Goal: Transaction & Acquisition: Purchase product/service

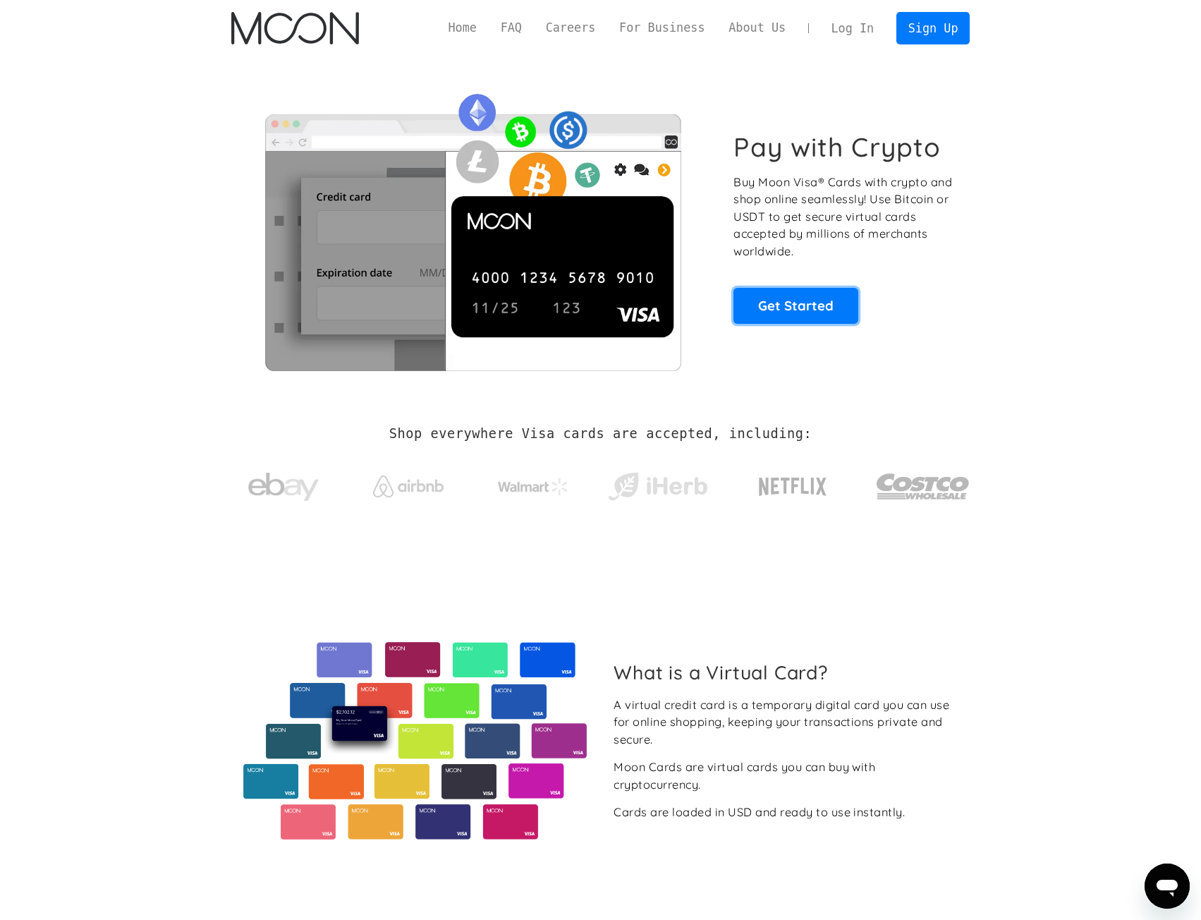
click at [817, 305] on link "Get Started" at bounding box center [795, 305] width 125 height 35
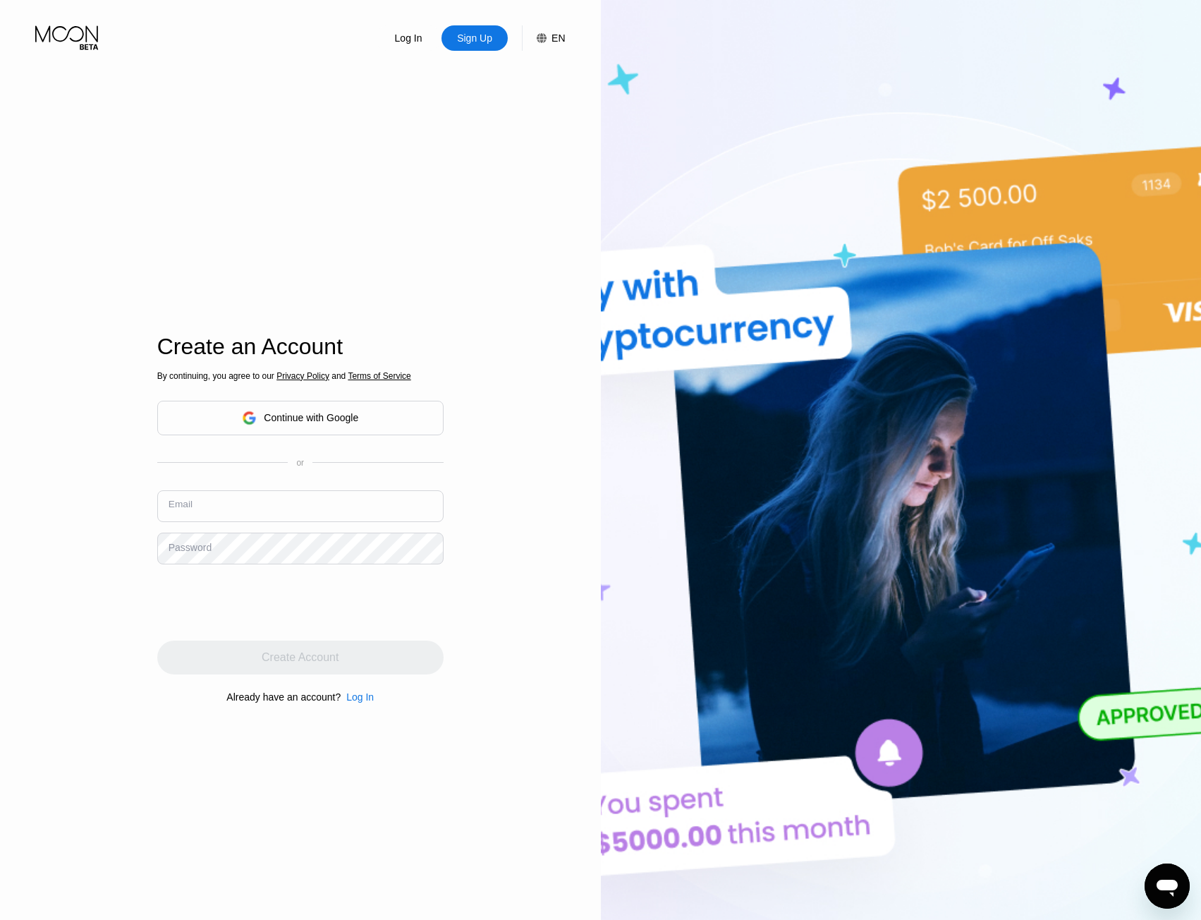
click at [237, 514] on input "text" at bounding box center [300, 506] width 286 height 32
type input "[EMAIL_ADDRESS][DOMAIN_NAME]"
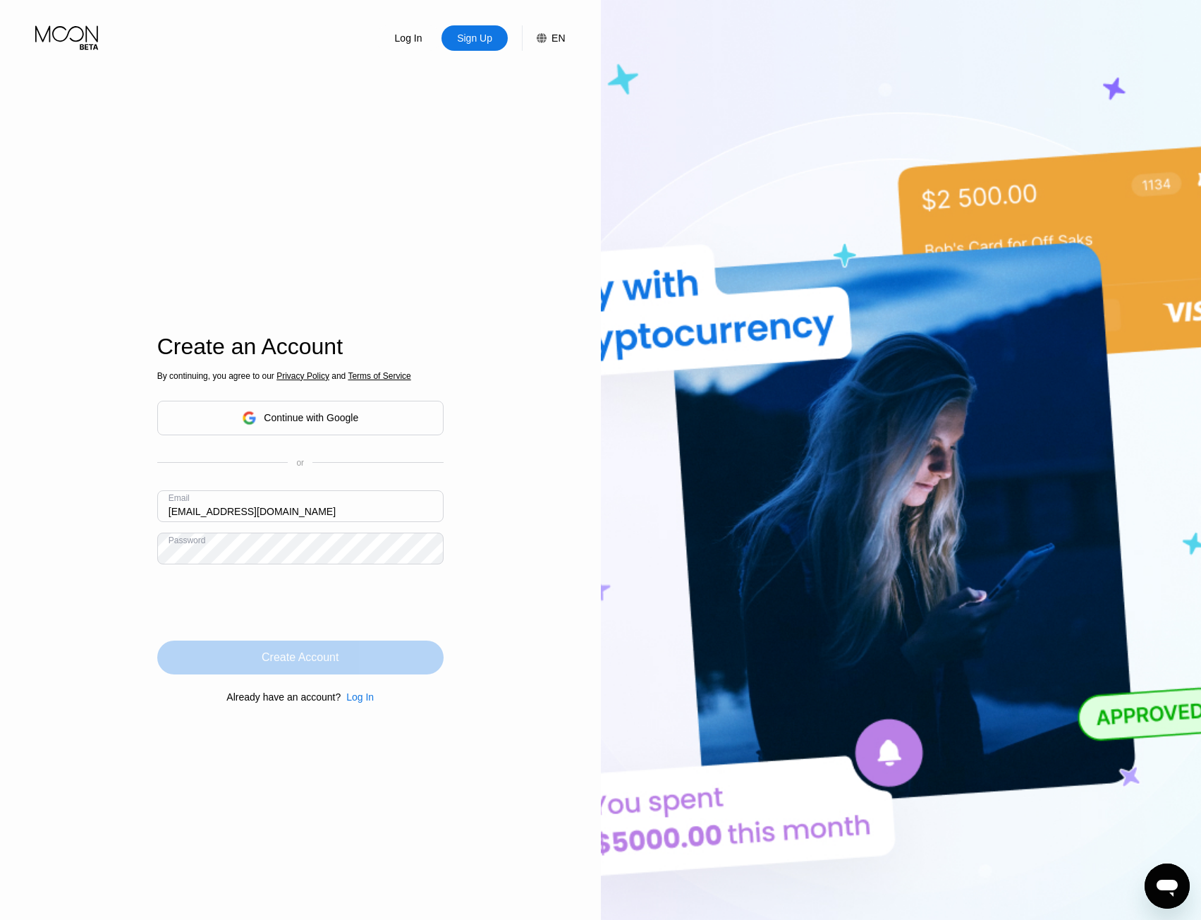
click at [289, 661] on div "Create Account" at bounding box center [300, 657] width 77 height 14
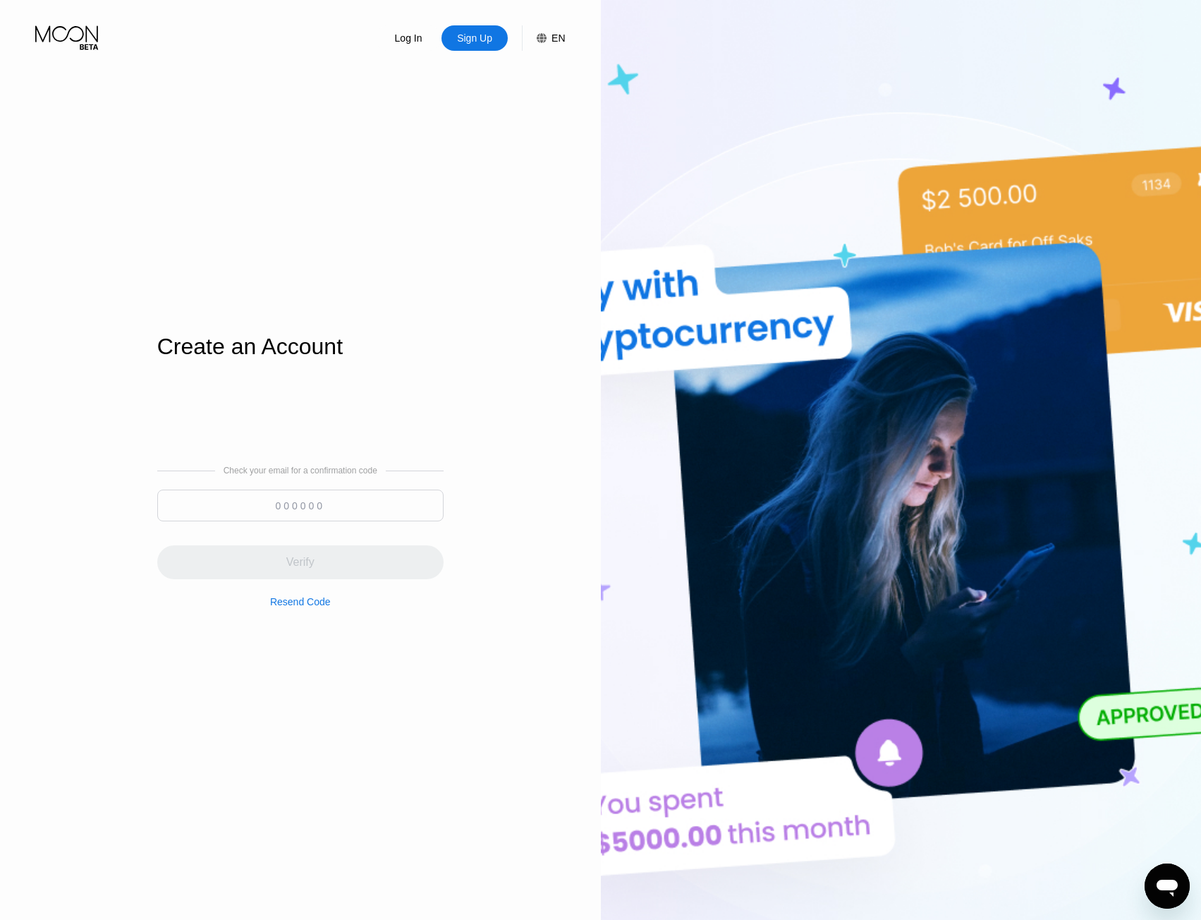
click at [251, 506] on input at bounding box center [300, 505] width 286 height 32
paste input "831718"
type input "831718"
click at [361, 555] on div "Verify" at bounding box center [300, 562] width 286 height 34
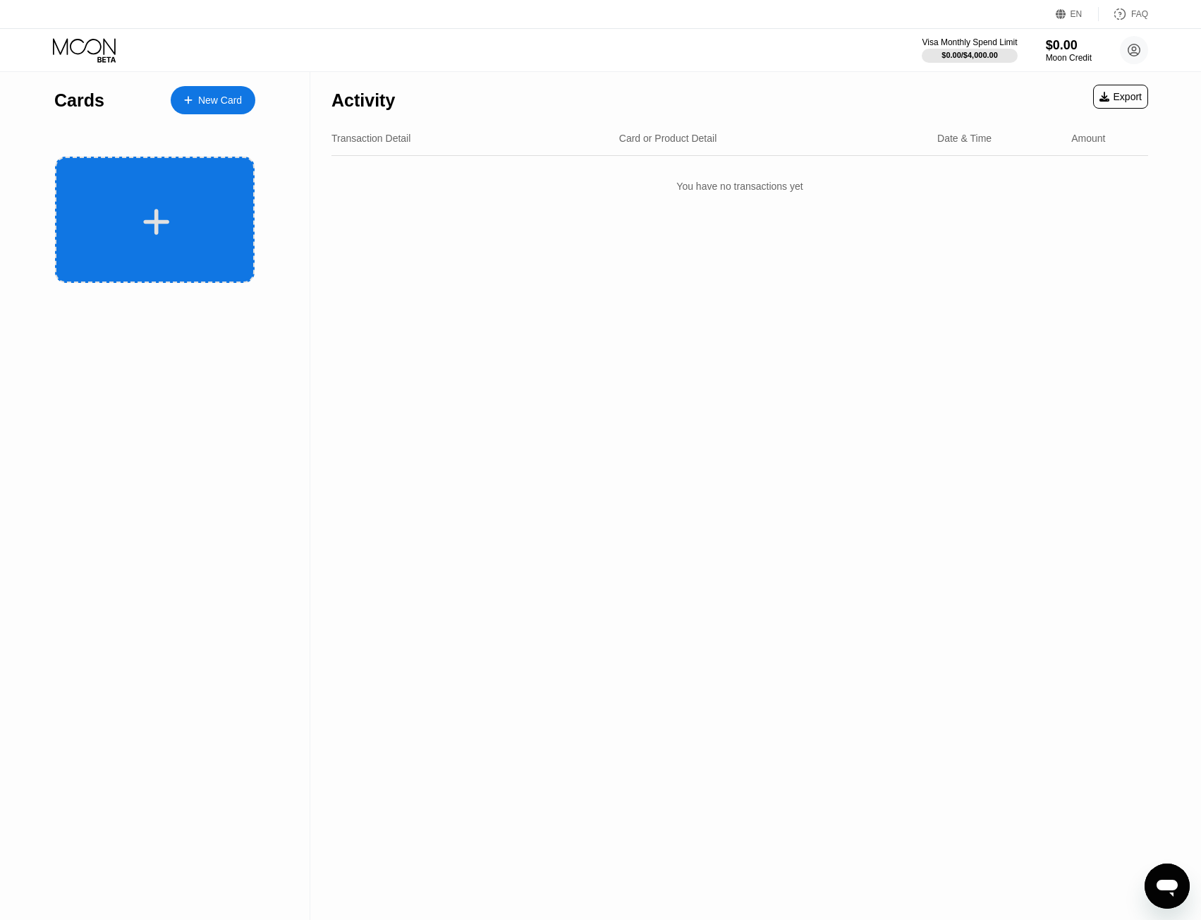
click at [159, 204] on div at bounding box center [155, 220] width 200 height 126
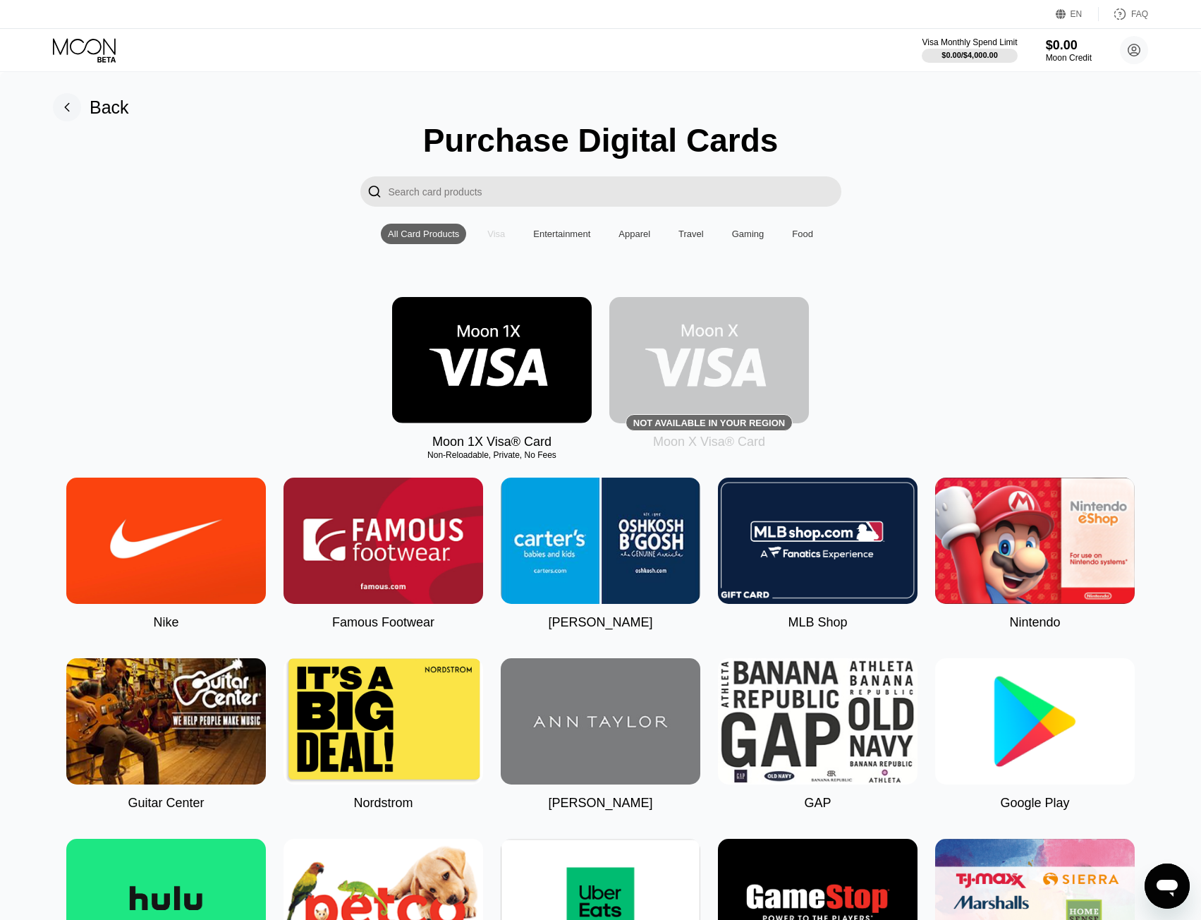
click at [497, 239] on div "Visa" at bounding box center [496, 233] width 18 height 11
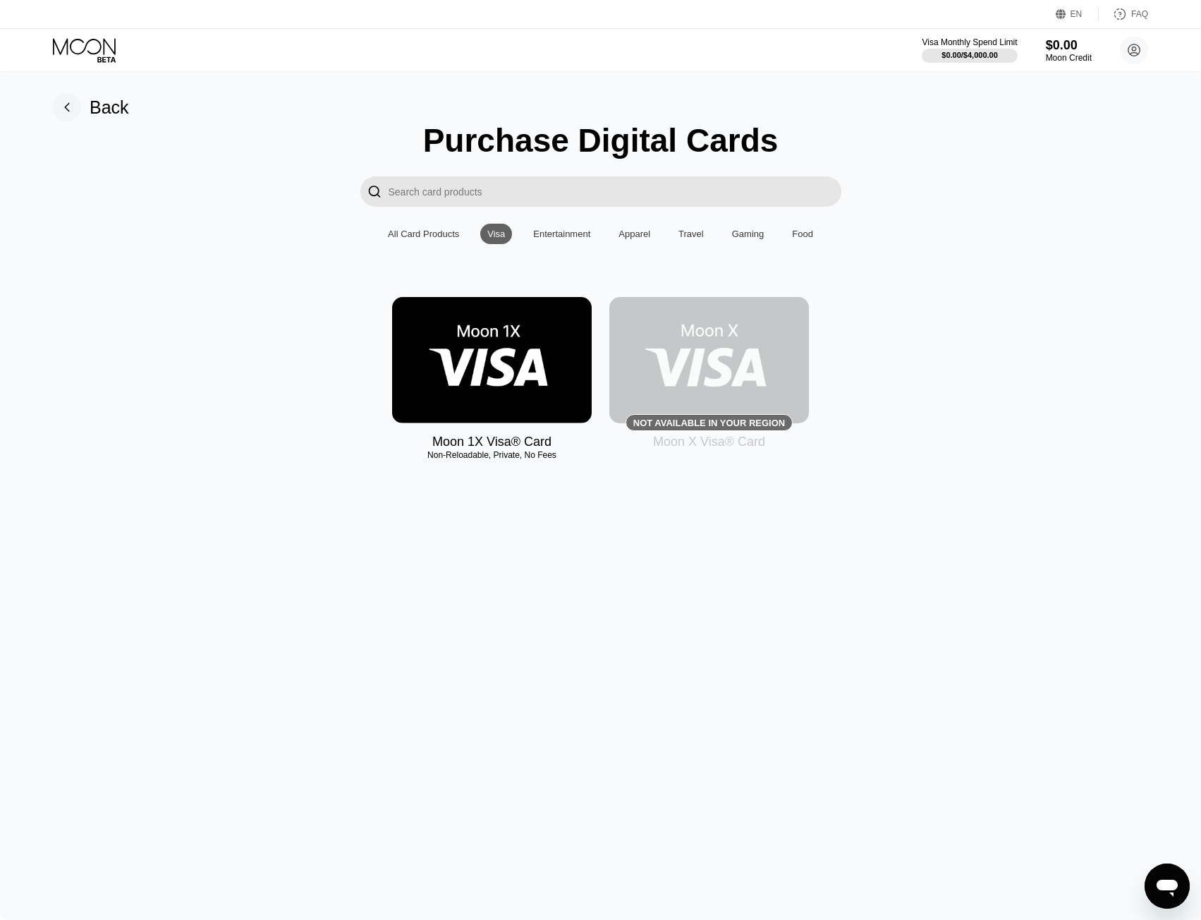
click at [533, 338] on img at bounding box center [492, 360] width 200 height 126
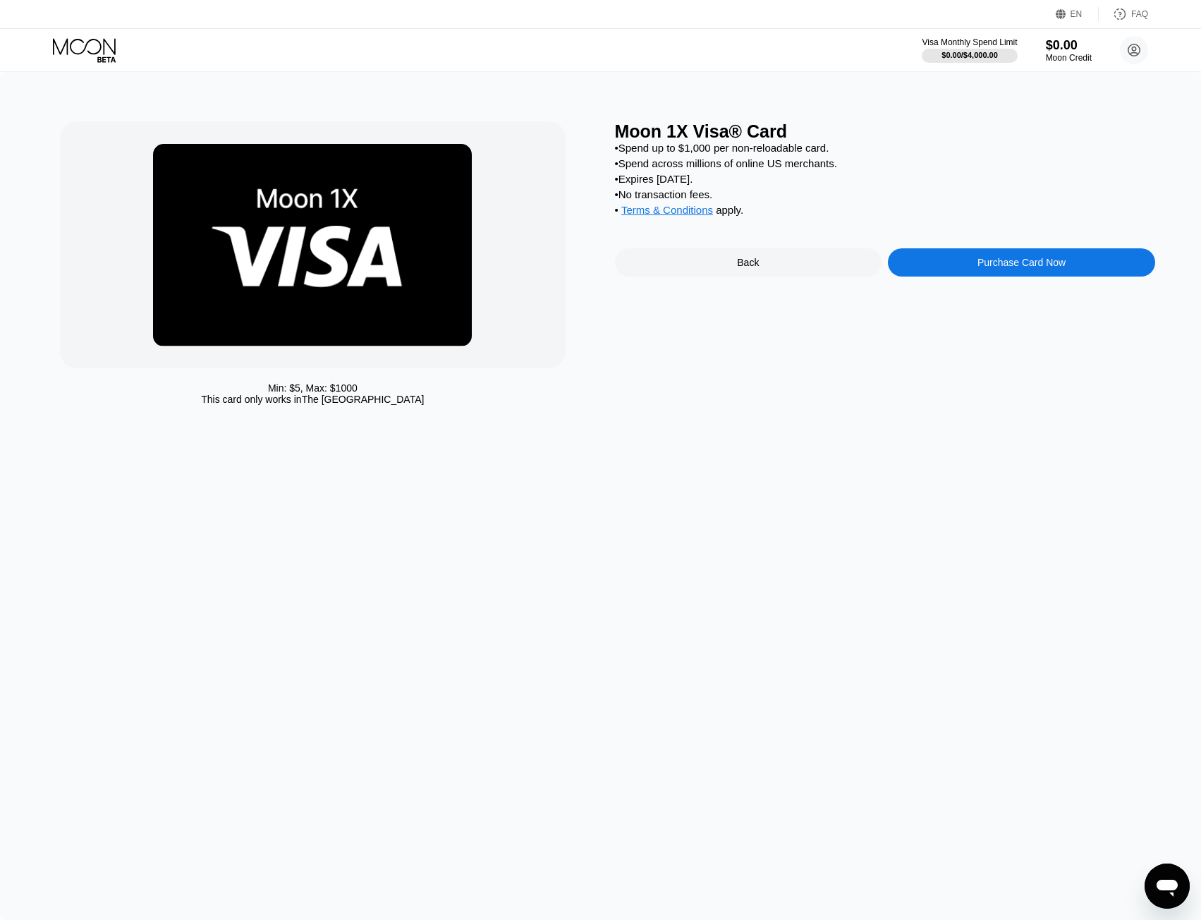
click at [936, 271] on div "Purchase Card Now" at bounding box center [1021, 262] width 267 height 28
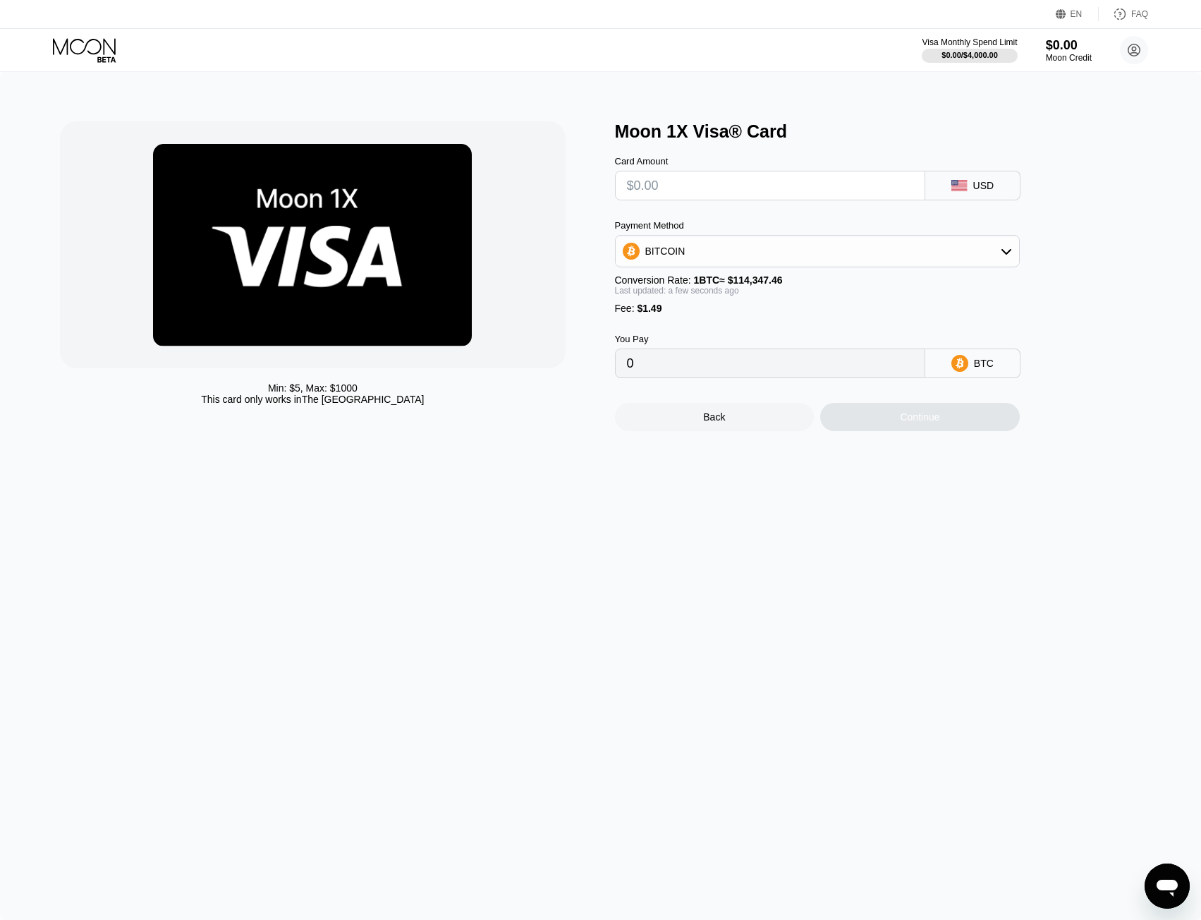
click at [707, 252] on div "BITCOIN" at bounding box center [817, 251] width 403 height 28
click at [703, 256] on div "BITCOIN" at bounding box center [817, 251] width 403 height 28
click at [702, 194] on input "text" at bounding box center [770, 185] width 286 height 28
type input "$10"
type input "0.00010049"
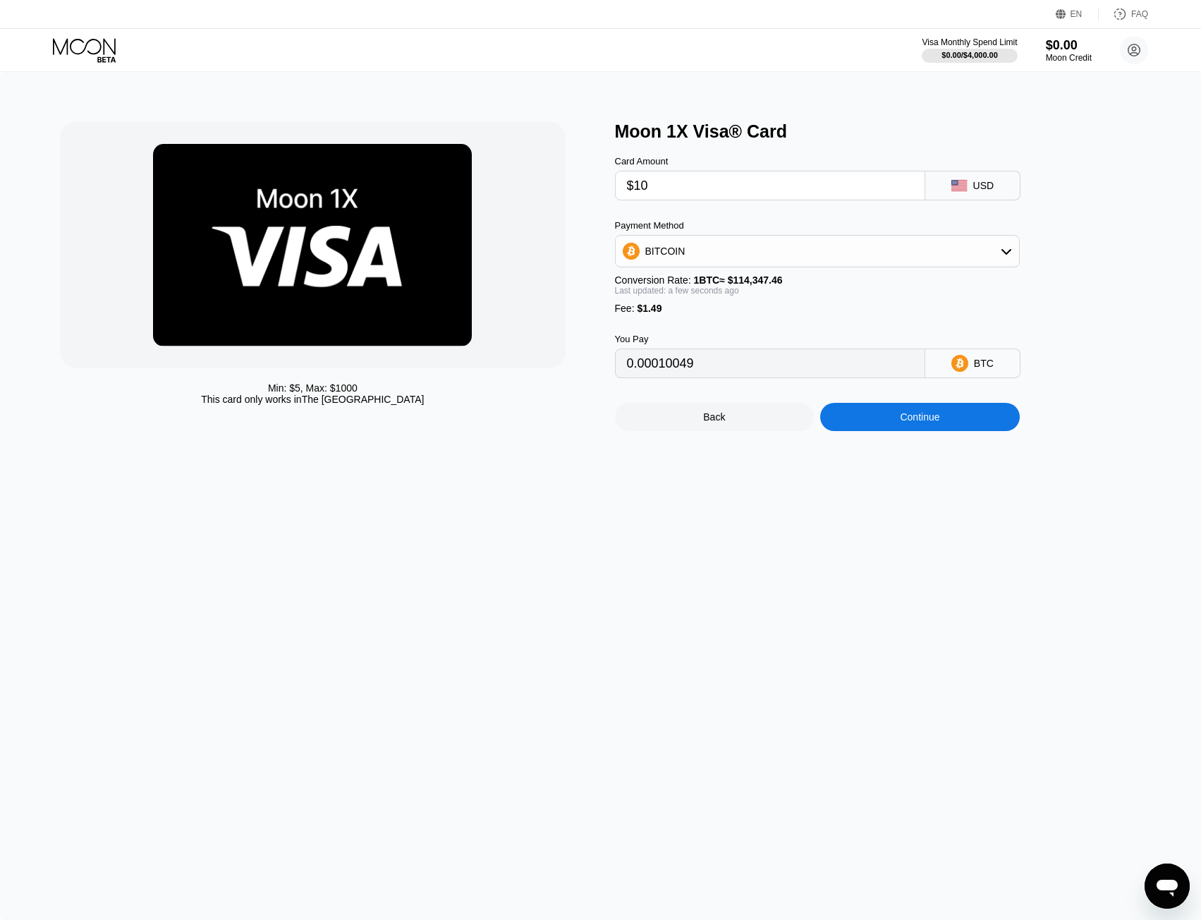
type input "$10"
click at [667, 343] on div "You Pay 0.00010049 BTC" at bounding box center [840, 346] width 451 height 64
click at [690, 365] on input "0.00010049" at bounding box center [770, 363] width 286 height 28
click at [764, 248] on div "BITCOIN" at bounding box center [817, 251] width 403 height 28
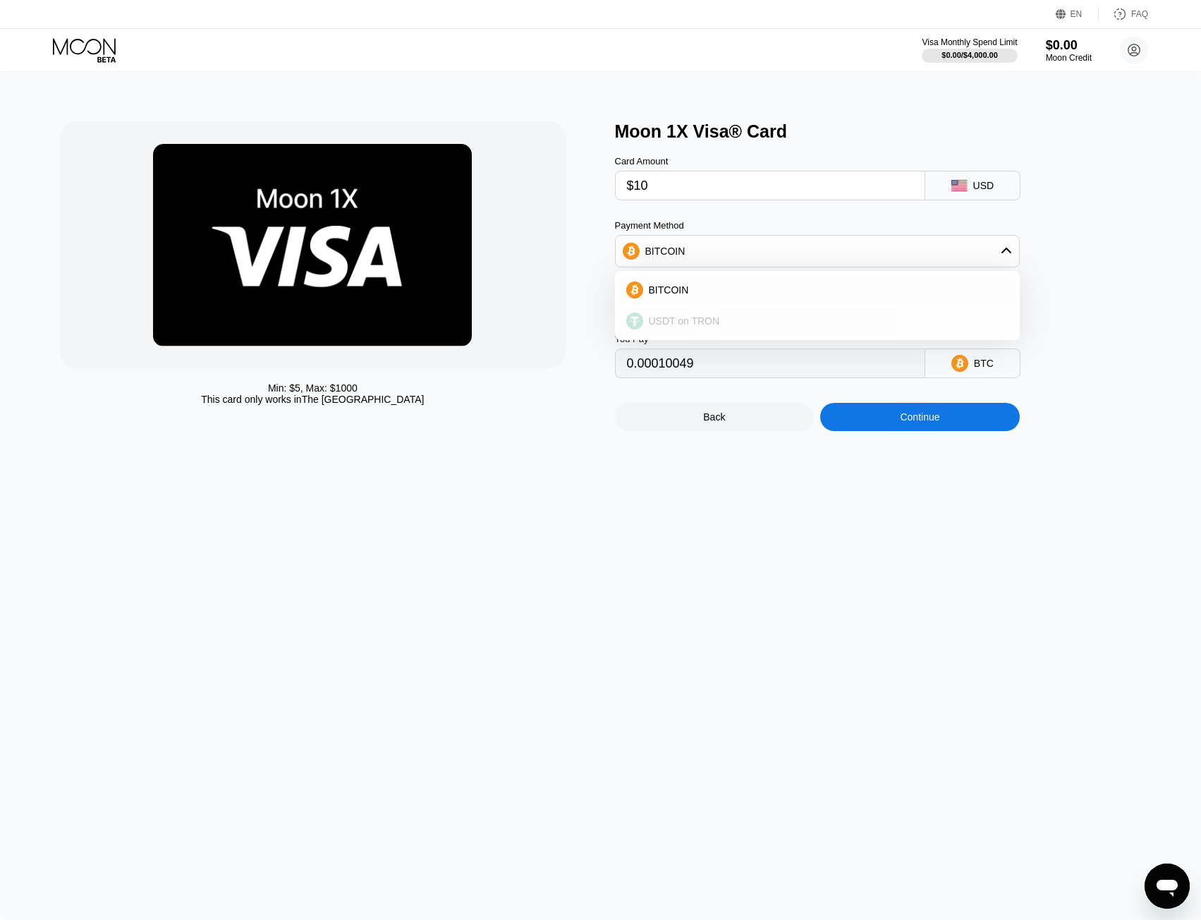
click at [725, 317] on div "USDT on TRON" at bounding box center [817, 321] width 396 height 28
click at [692, 257] on div "USDT on TRON" at bounding box center [680, 250] width 71 height 11
click at [700, 295] on div "BITCOIN" at bounding box center [825, 289] width 365 height 11
click at [727, 255] on div "BITCOIN" at bounding box center [817, 251] width 403 height 28
click at [722, 318] on div "USDT on TRON" at bounding box center [817, 321] width 396 height 28
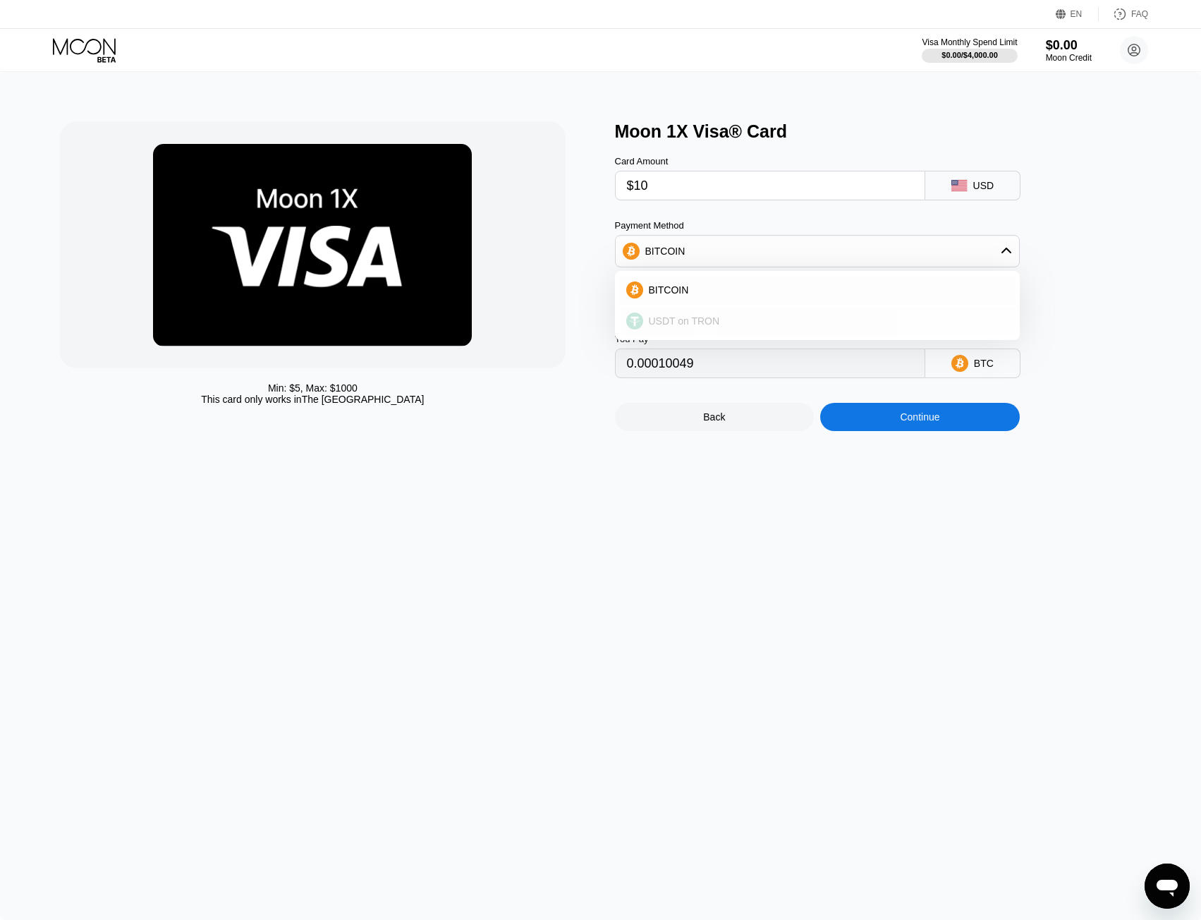
type input "11.61"
click at [634, 90] on div "Min: $ 5 , Max: $ 1000 This card only works in The United States Moon 1X Visa® …" at bounding box center [600, 496] width 1201 height 848
click at [1127, 50] on circle at bounding box center [1134, 50] width 28 height 28
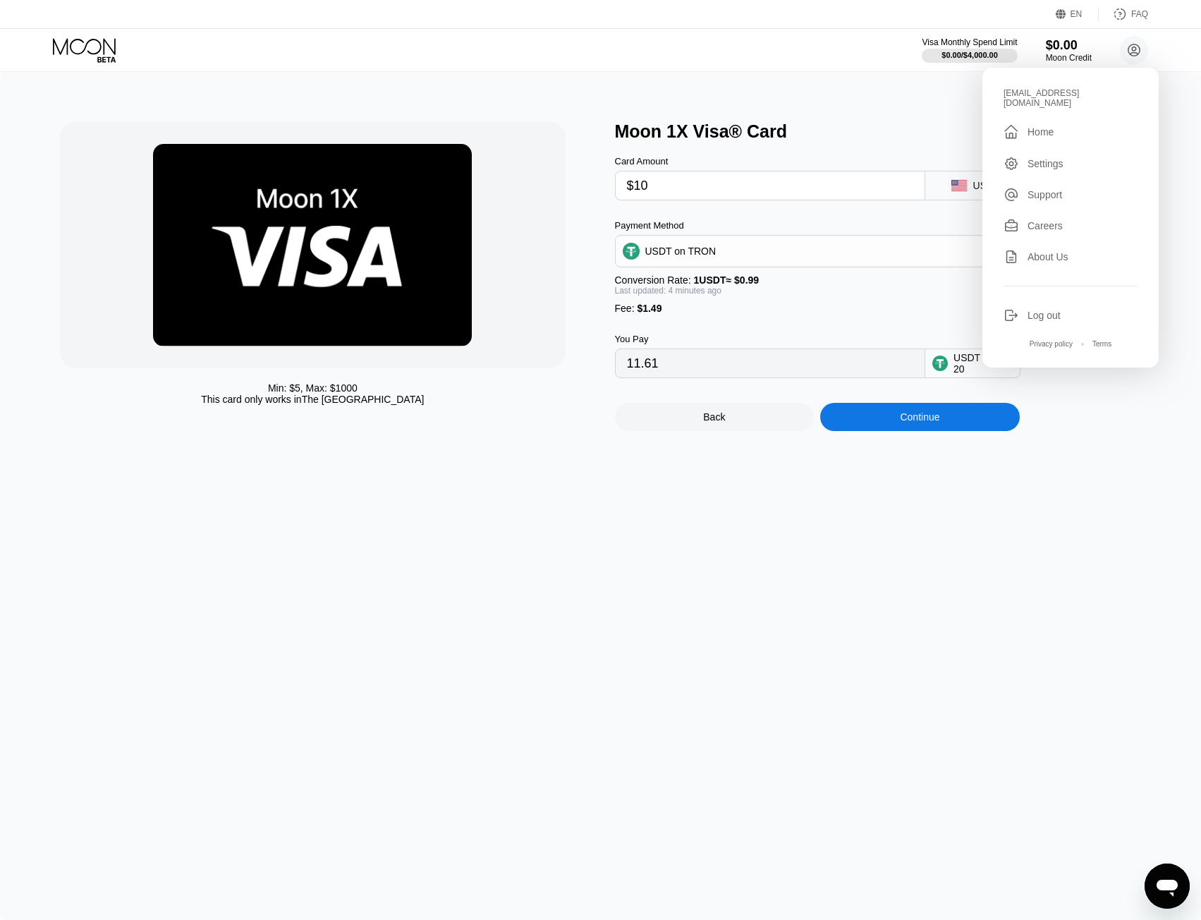
click at [1042, 160] on div "Settings" at bounding box center [1045, 163] width 36 height 11
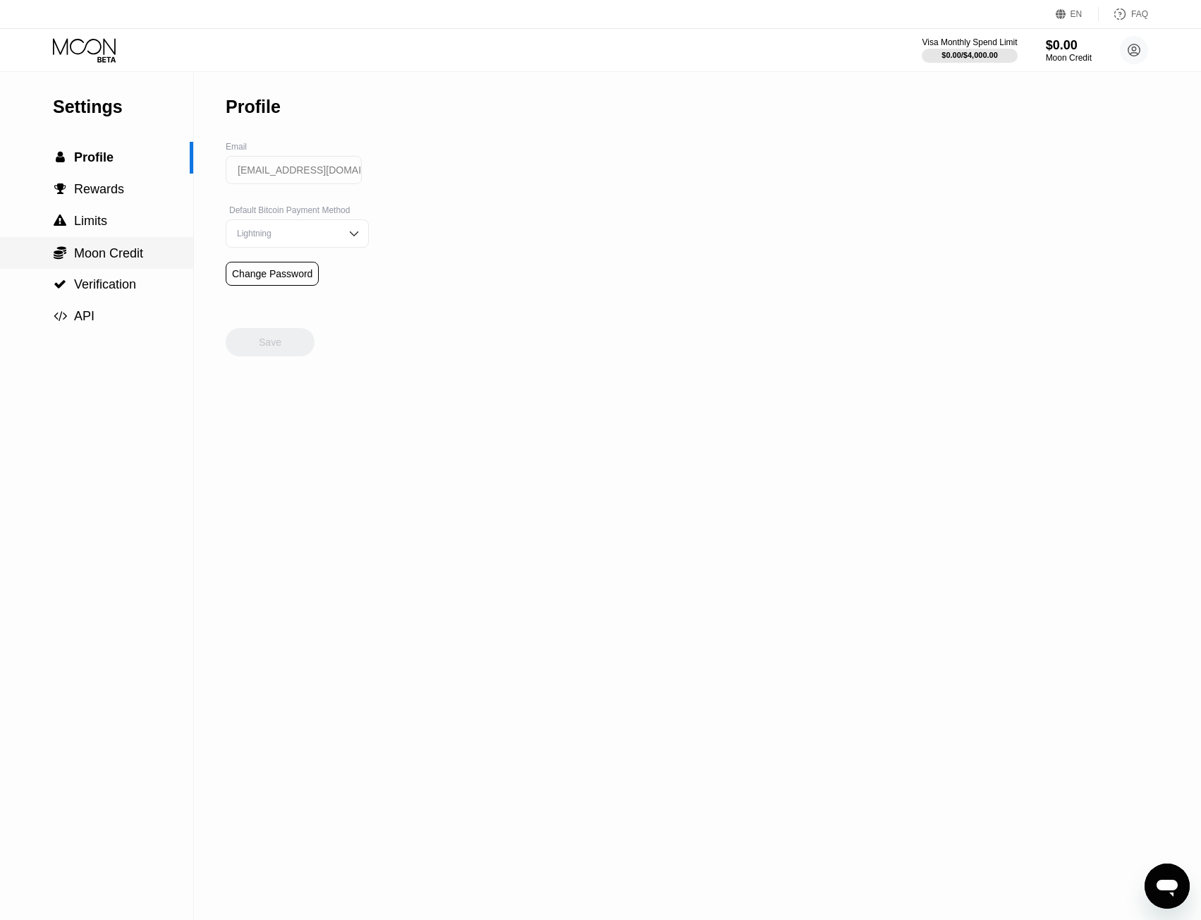
click at [83, 255] on span "Moon Credit" at bounding box center [108, 253] width 69 height 14
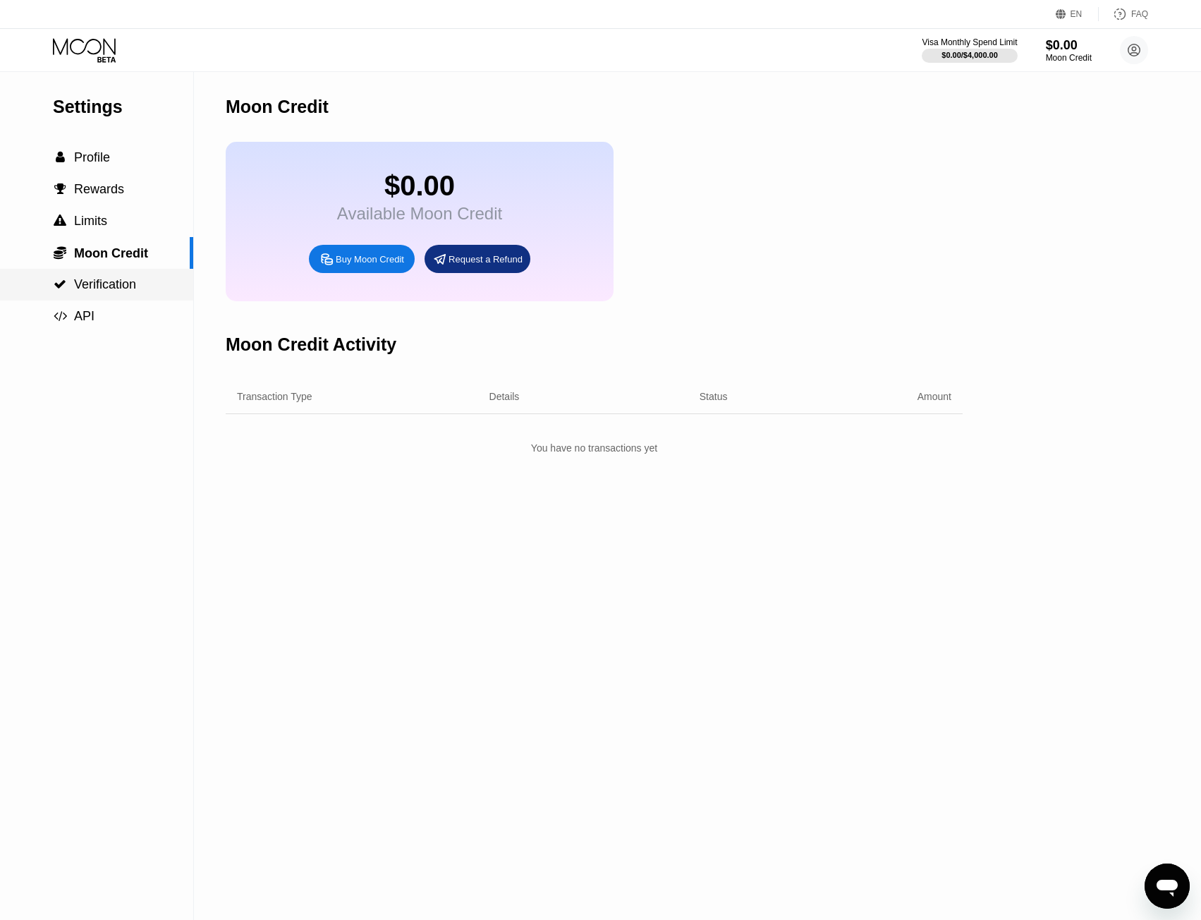
click at [121, 291] on span "Verification" at bounding box center [105, 284] width 62 height 14
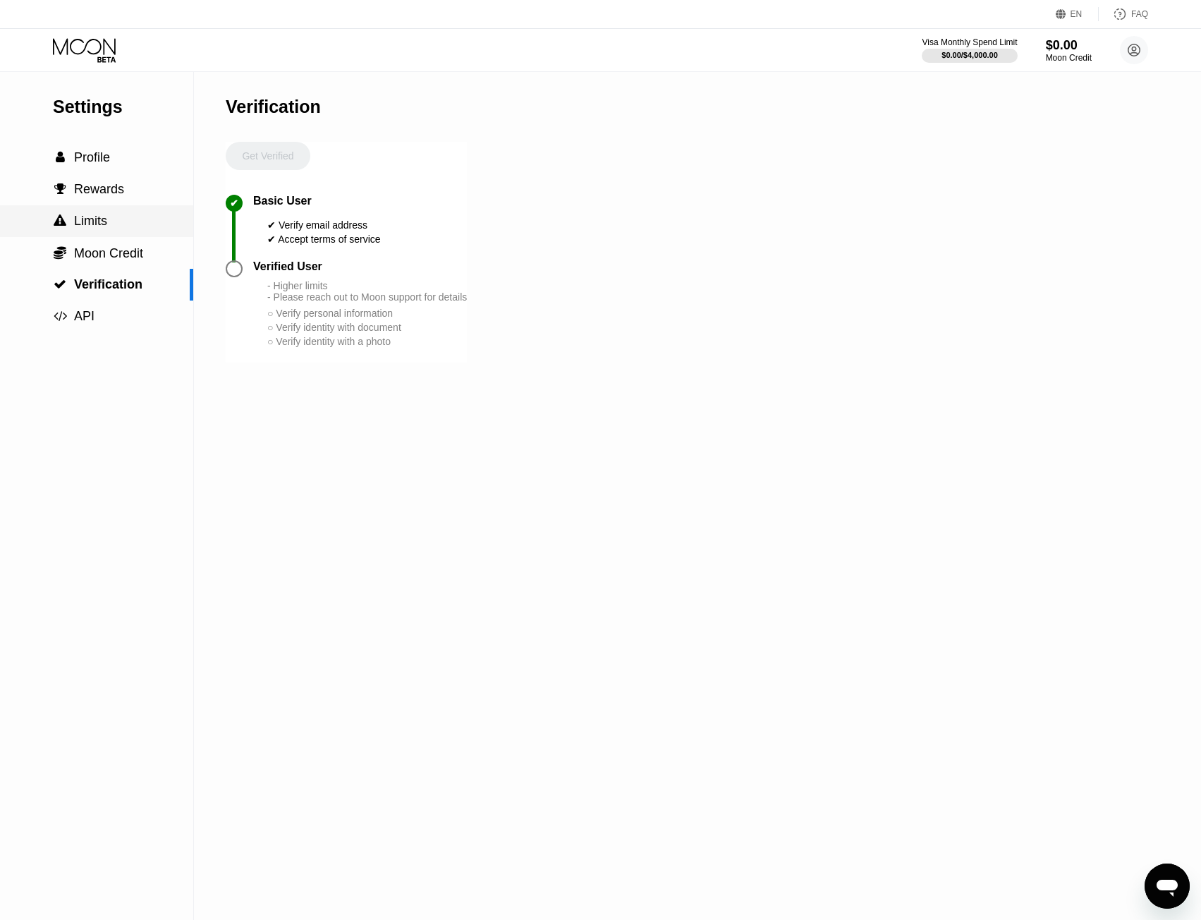
click at [118, 228] on div " Limits" at bounding box center [96, 221] width 193 height 15
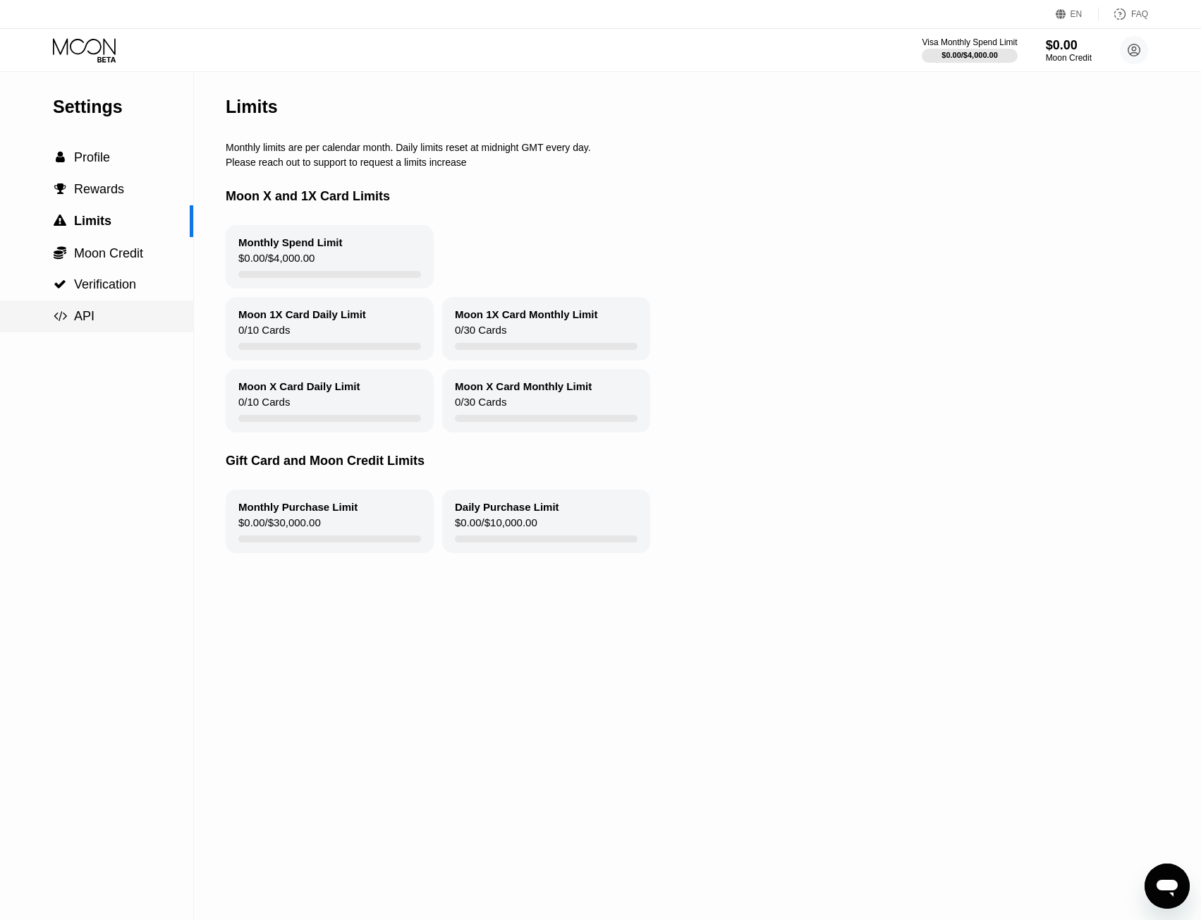
click at [121, 322] on div " API" at bounding box center [96, 316] width 193 height 15
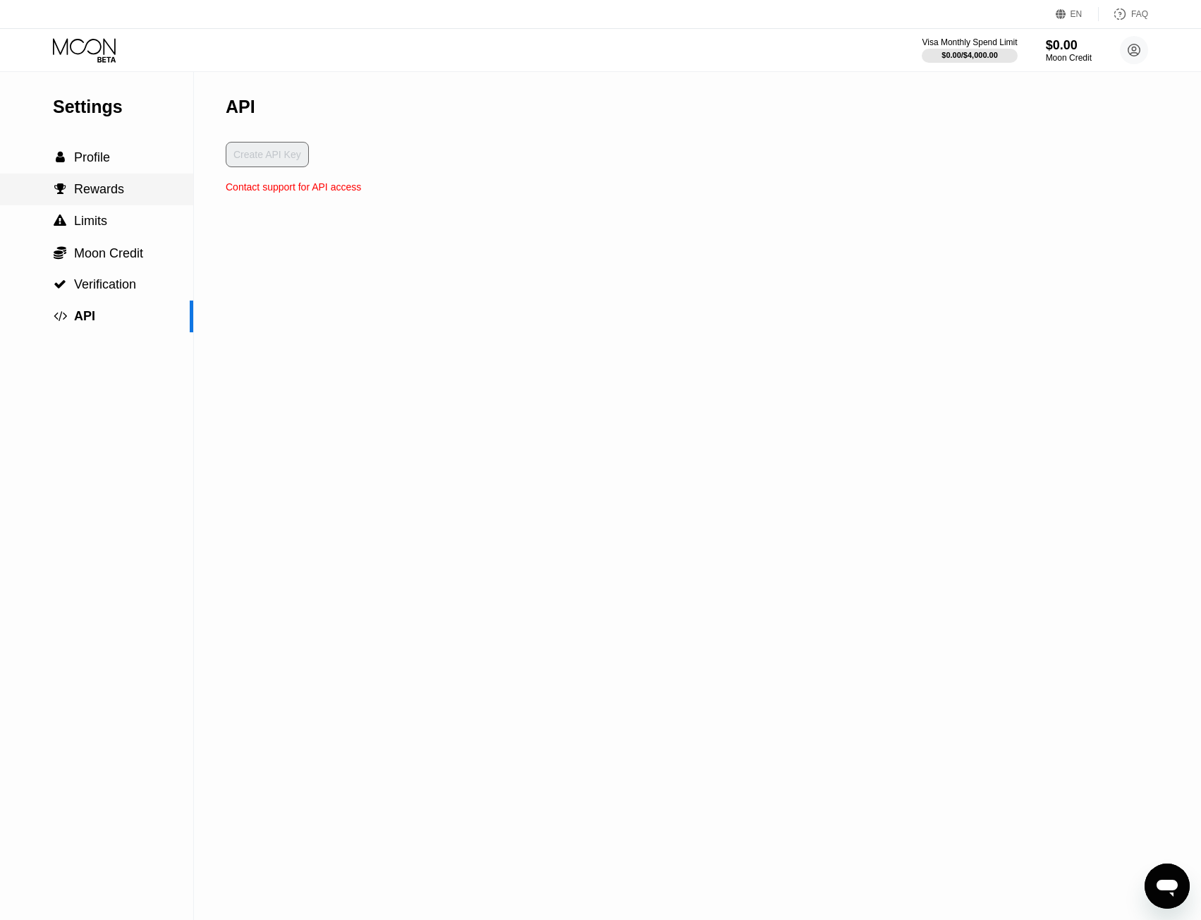
click at [97, 190] on span "Rewards" at bounding box center [99, 189] width 50 height 14
click at [101, 162] on span "Profile" at bounding box center [92, 157] width 36 height 14
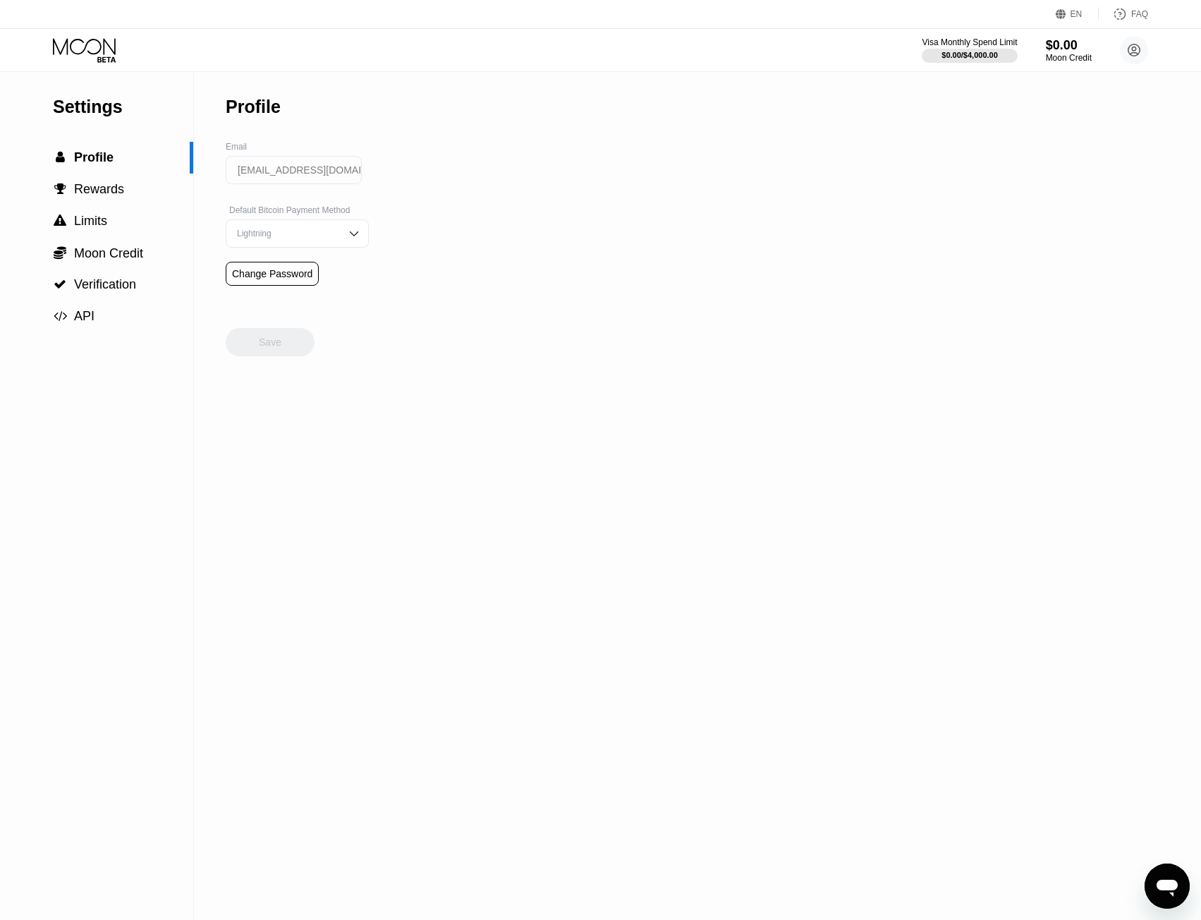
click at [101, 35] on div "Visa Monthly Spend Limit $0.00 / $4,000.00 $0.00 Moon Credit larrycrews93@mail.…" at bounding box center [600, 50] width 1201 height 42
click at [100, 49] on icon at bounding box center [84, 46] width 63 height 16
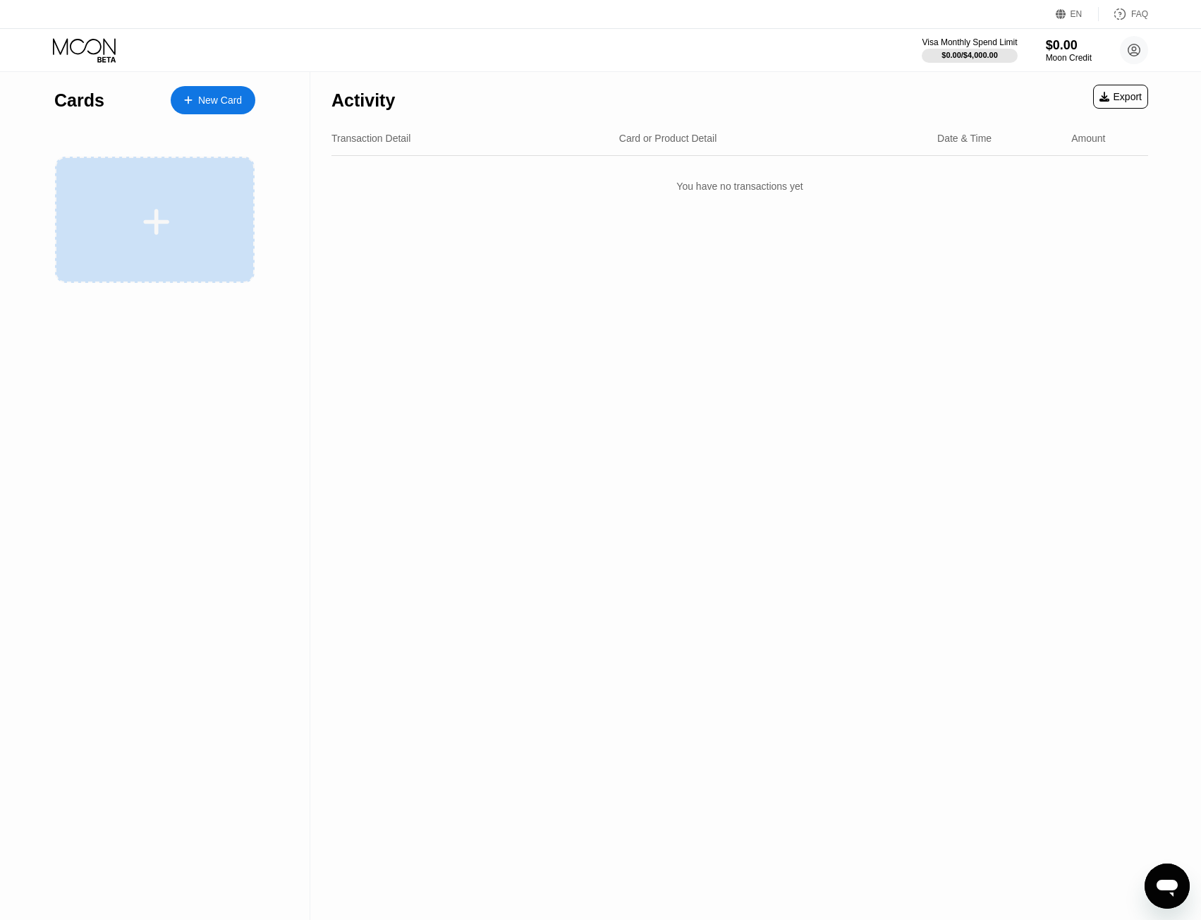
click at [183, 214] on div at bounding box center [156, 222] width 175 height 32
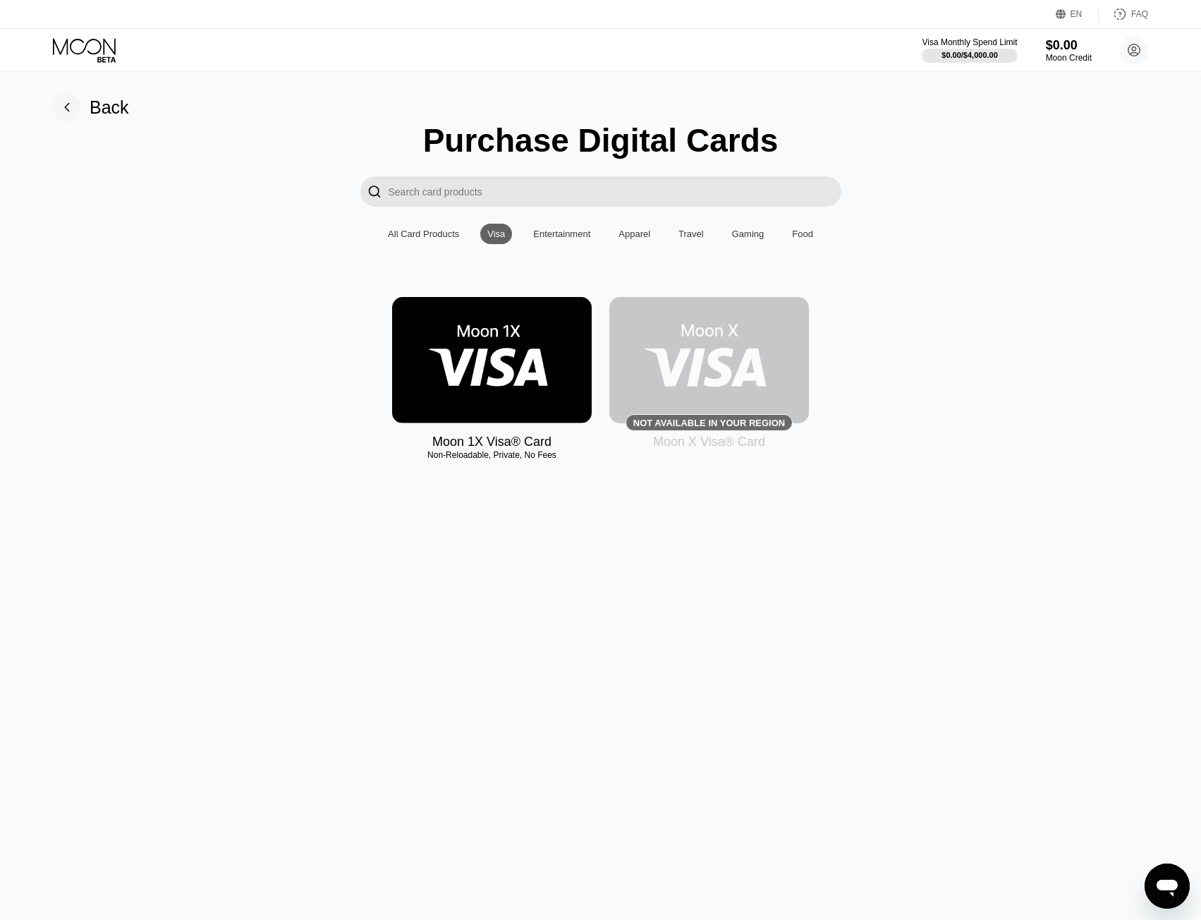
click at [738, 352] on img at bounding box center [709, 360] width 200 height 126
click at [561, 234] on div "Entertainment" at bounding box center [561, 233] width 57 height 11
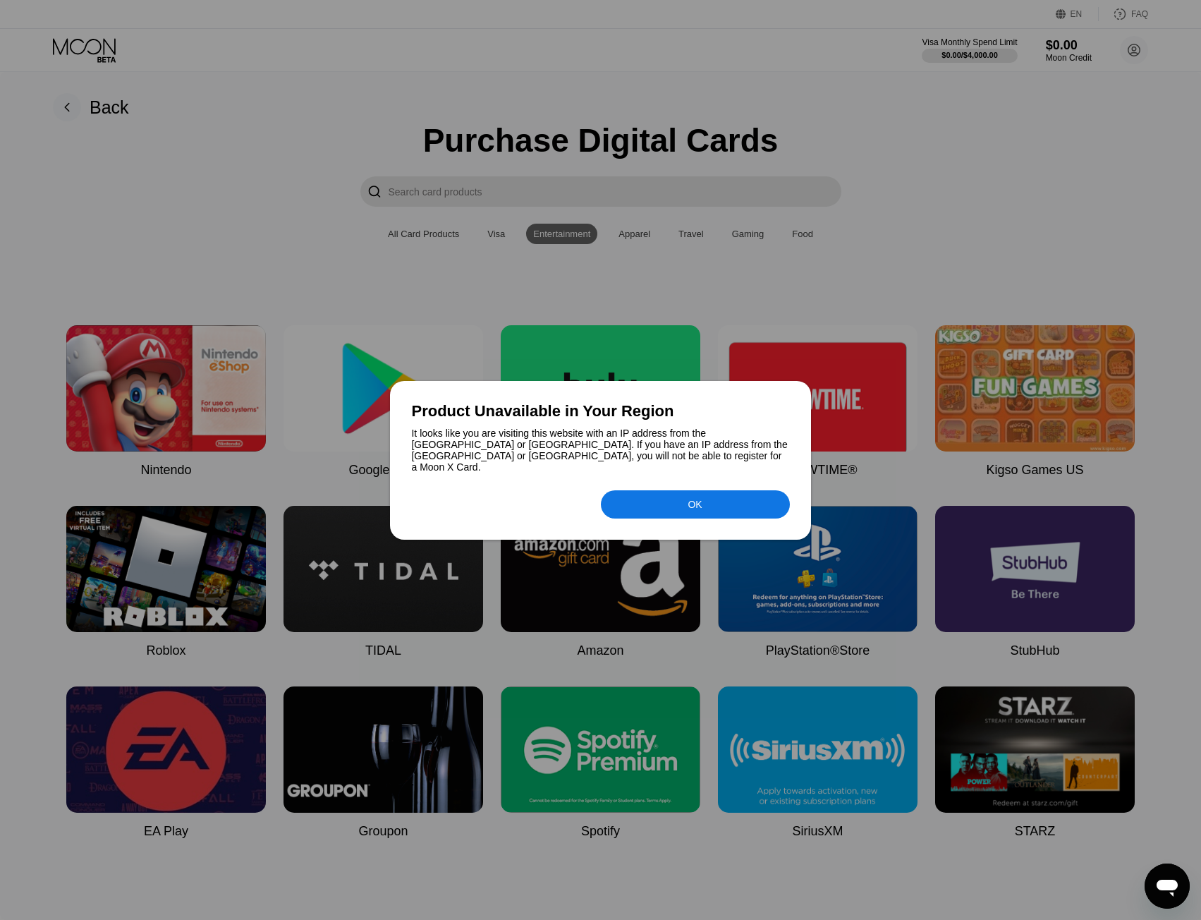
click at [681, 508] on div "OK" at bounding box center [695, 504] width 189 height 28
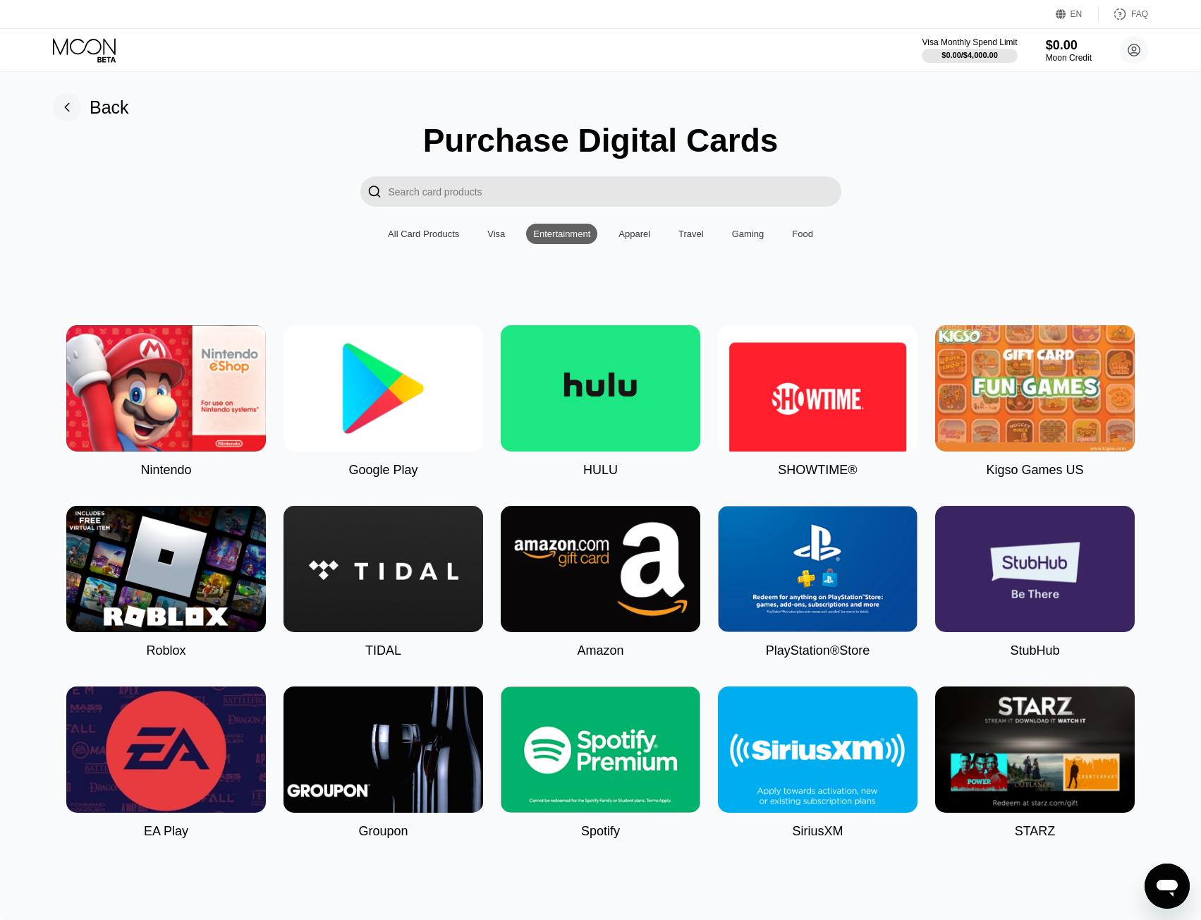
click at [645, 239] on div "Apparel" at bounding box center [634, 233] width 32 height 11
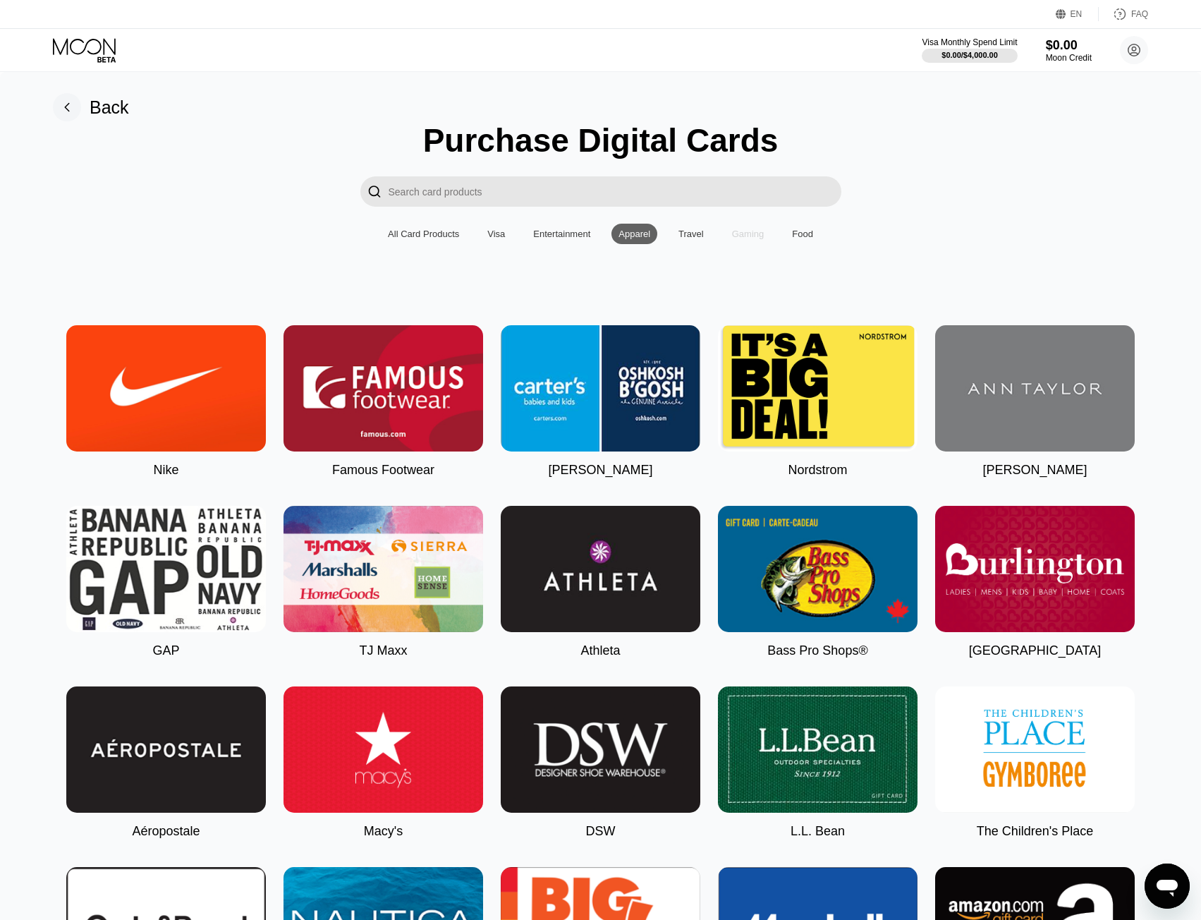
click at [738, 239] on div "Gaming" at bounding box center [748, 233] width 32 height 11
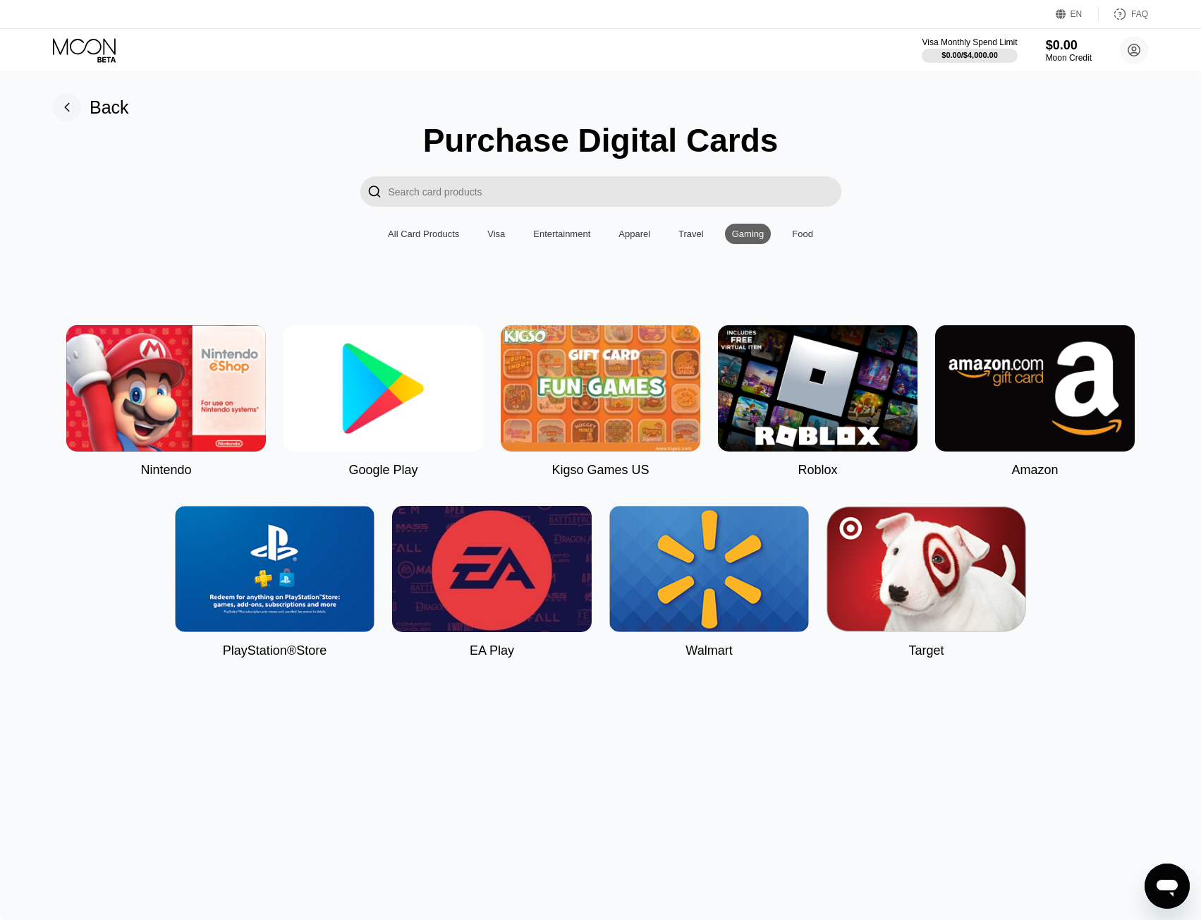
click at [700, 236] on div "Travel" at bounding box center [690, 233] width 25 height 11
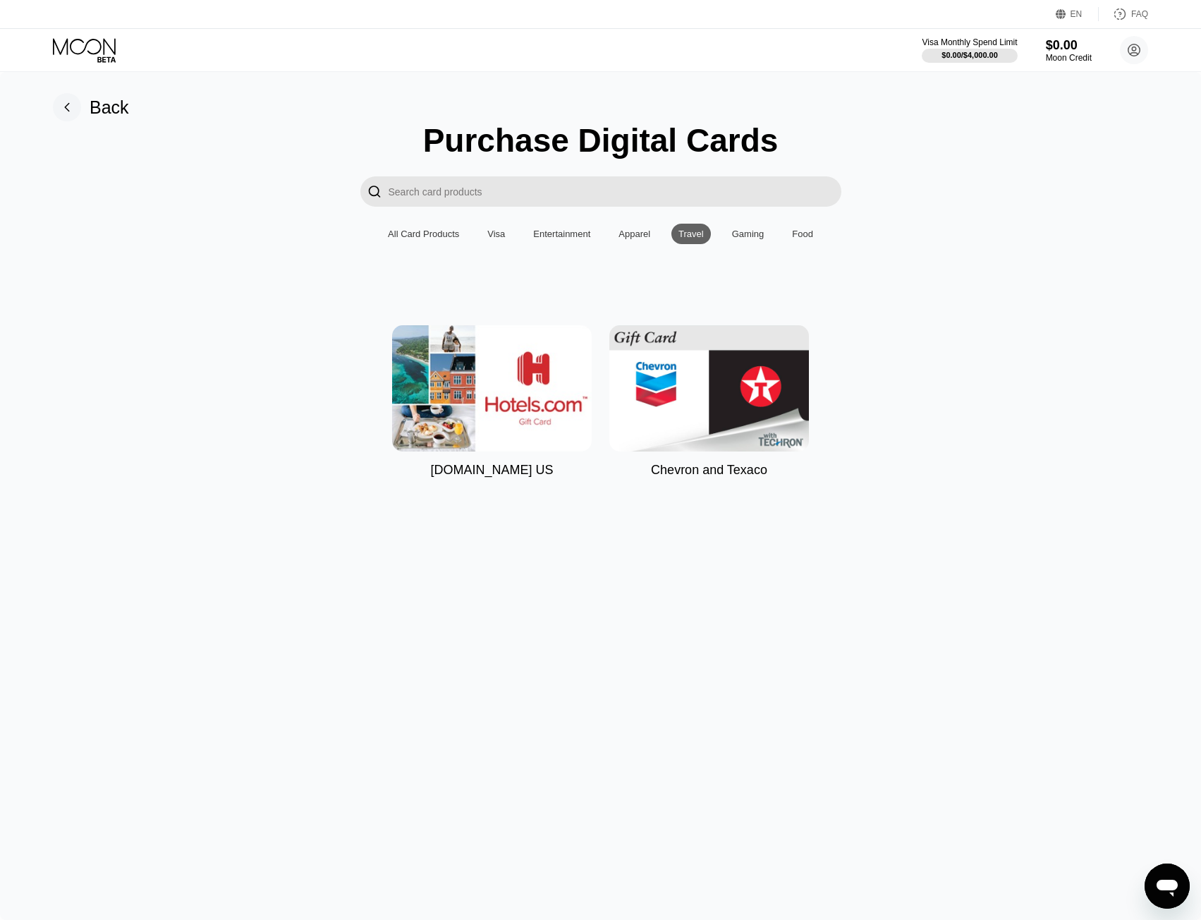
click at [793, 239] on div "Food" at bounding box center [802, 233] width 21 height 11
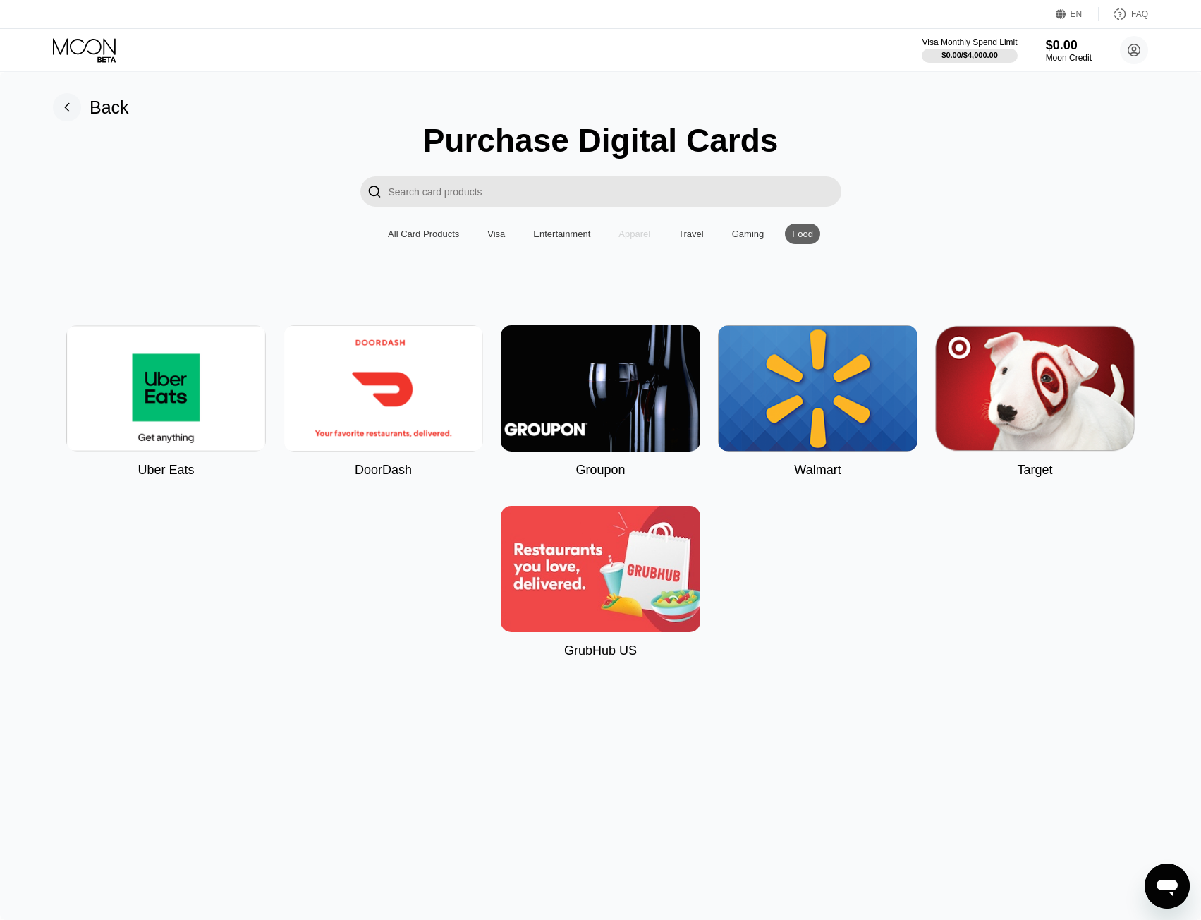
click at [641, 239] on div "Apparel" at bounding box center [634, 233] width 32 height 11
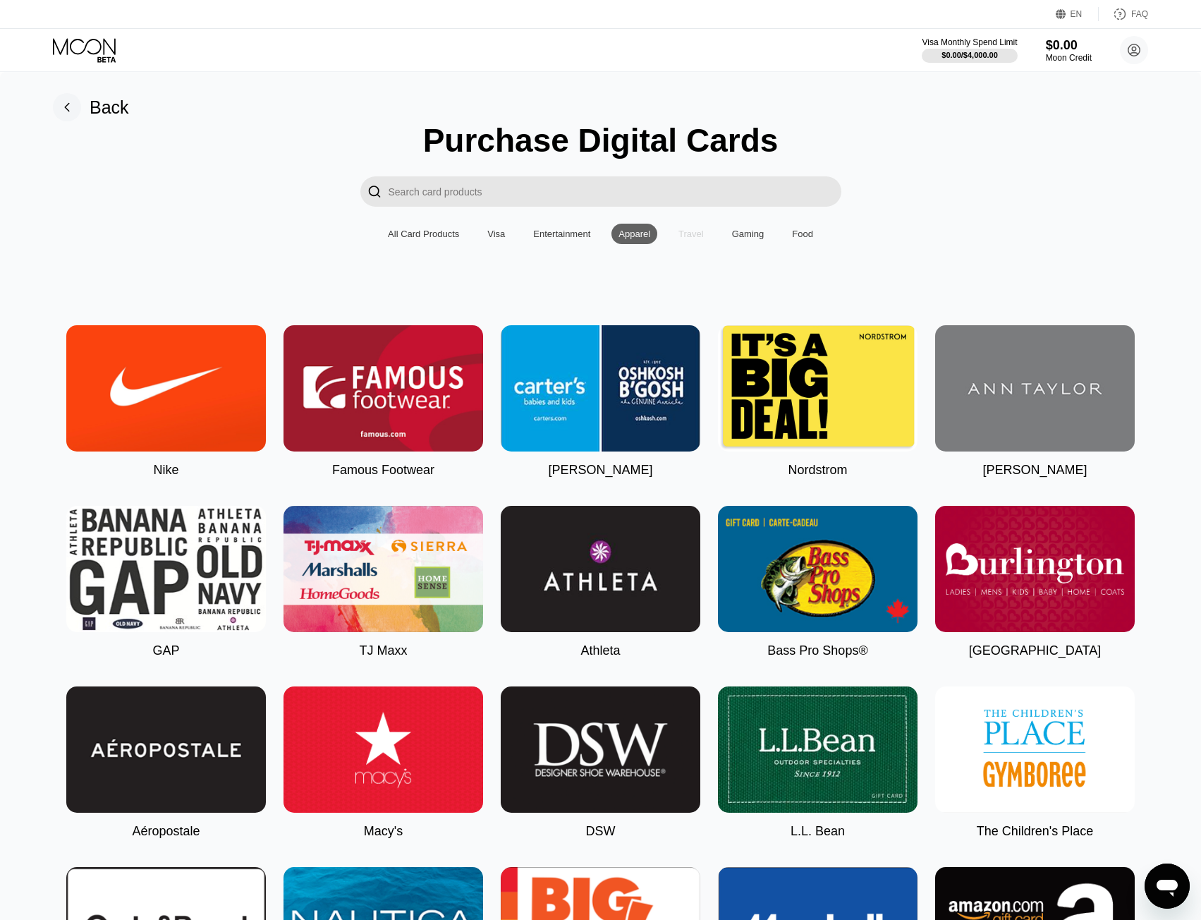
click at [694, 239] on div "Travel" at bounding box center [690, 233] width 25 height 11
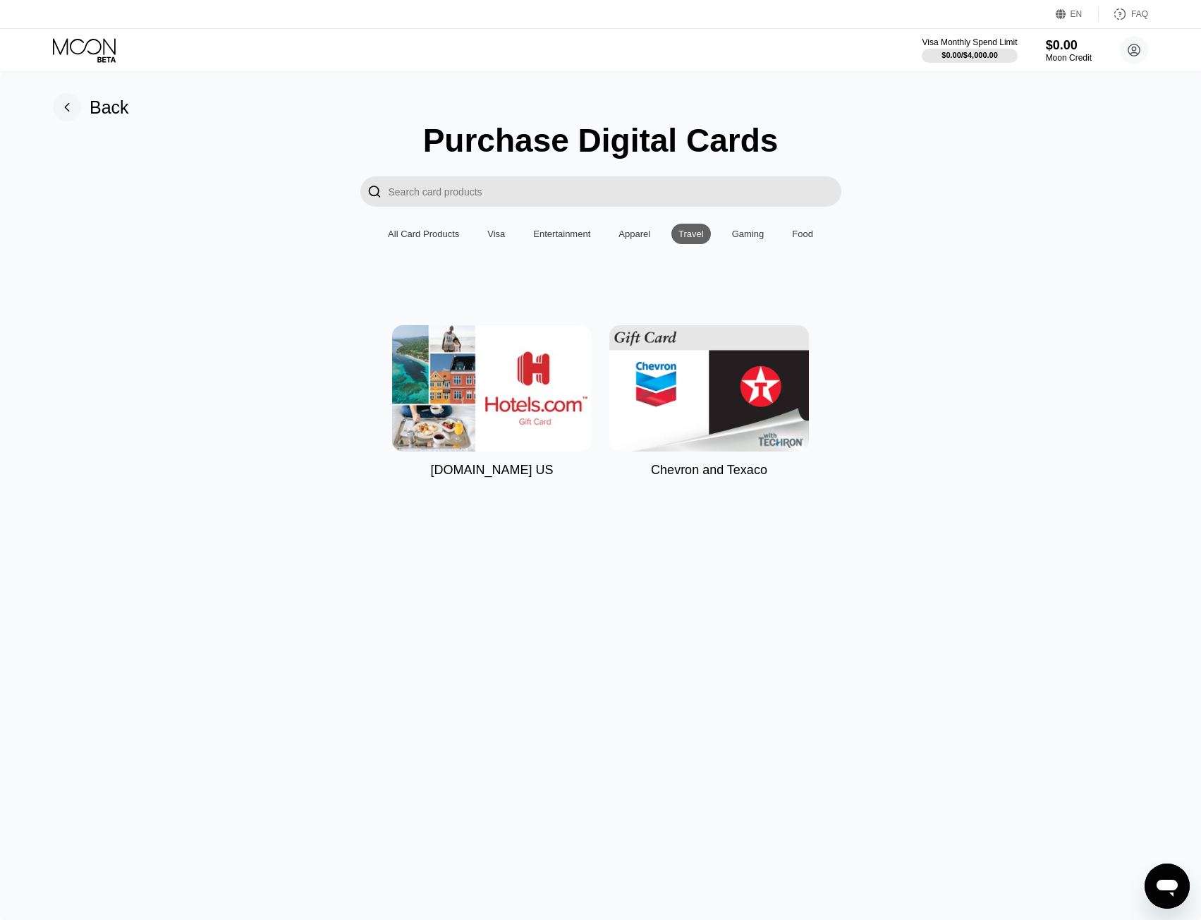
click at [798, 239] on div "Food" at bounding box center [802, 233] width 21 height 11
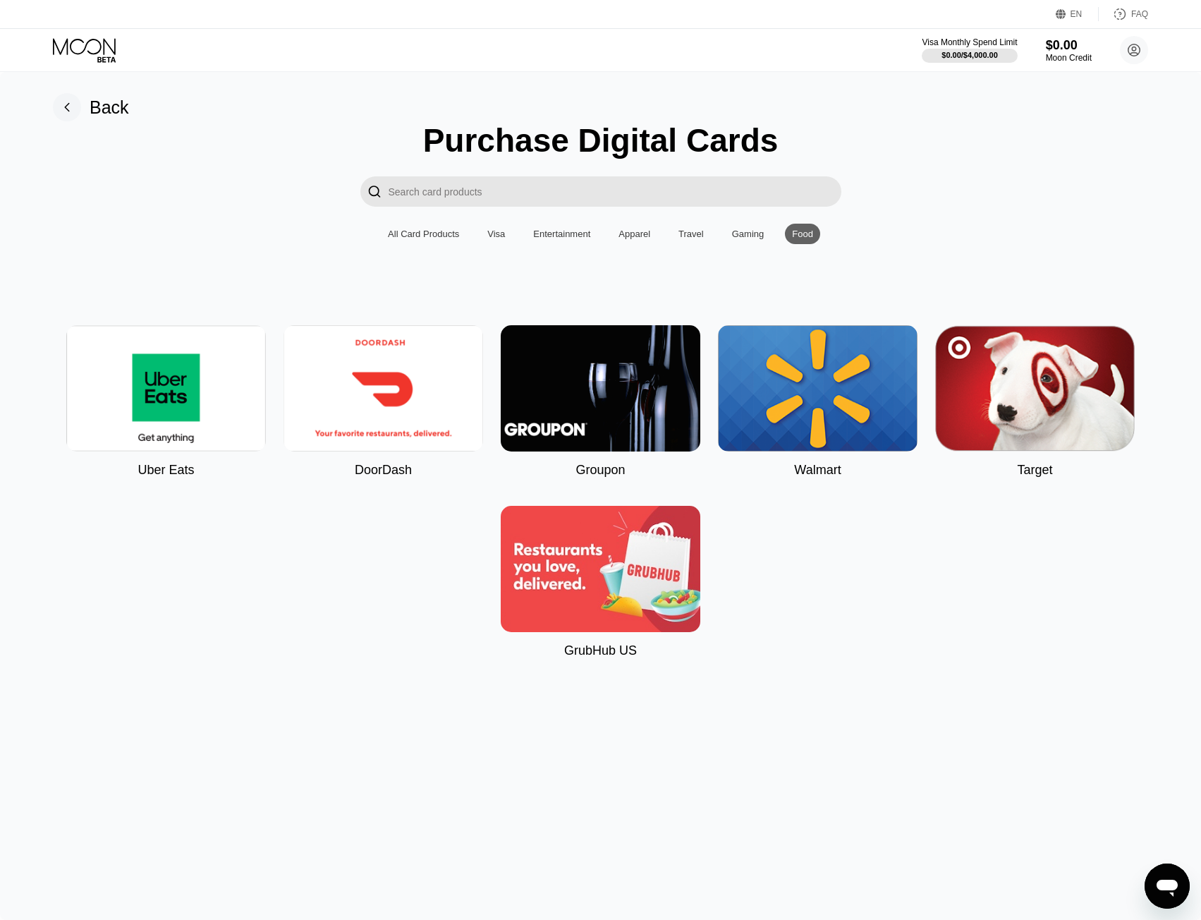
click at [793, 390] on img at bounding box center [818, 388] width 200 height 126
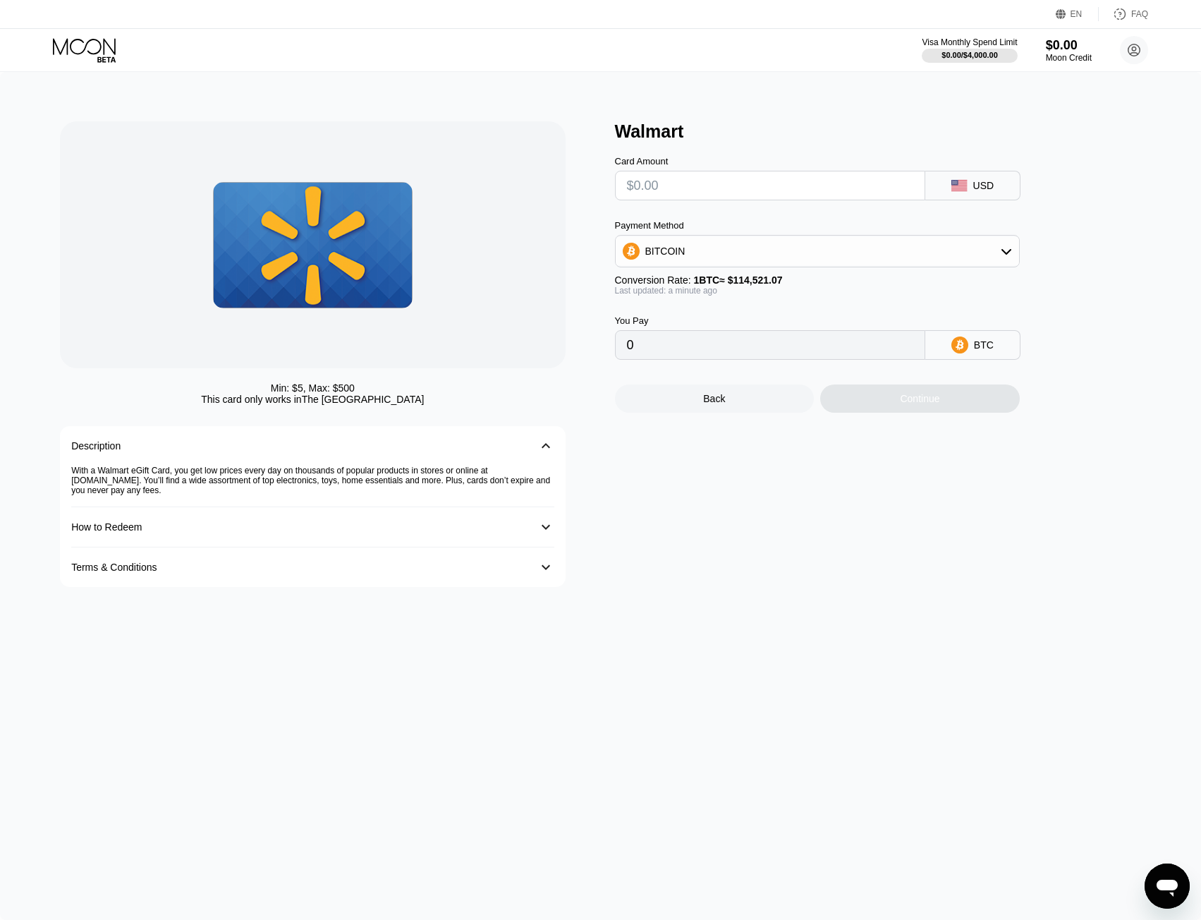
click at [651, 182] on input "text" at bounding box center [770, 185] width 286 height 28
type input "$1"
type input "0.00000874"
type input "$10"
type input "0.00008733"
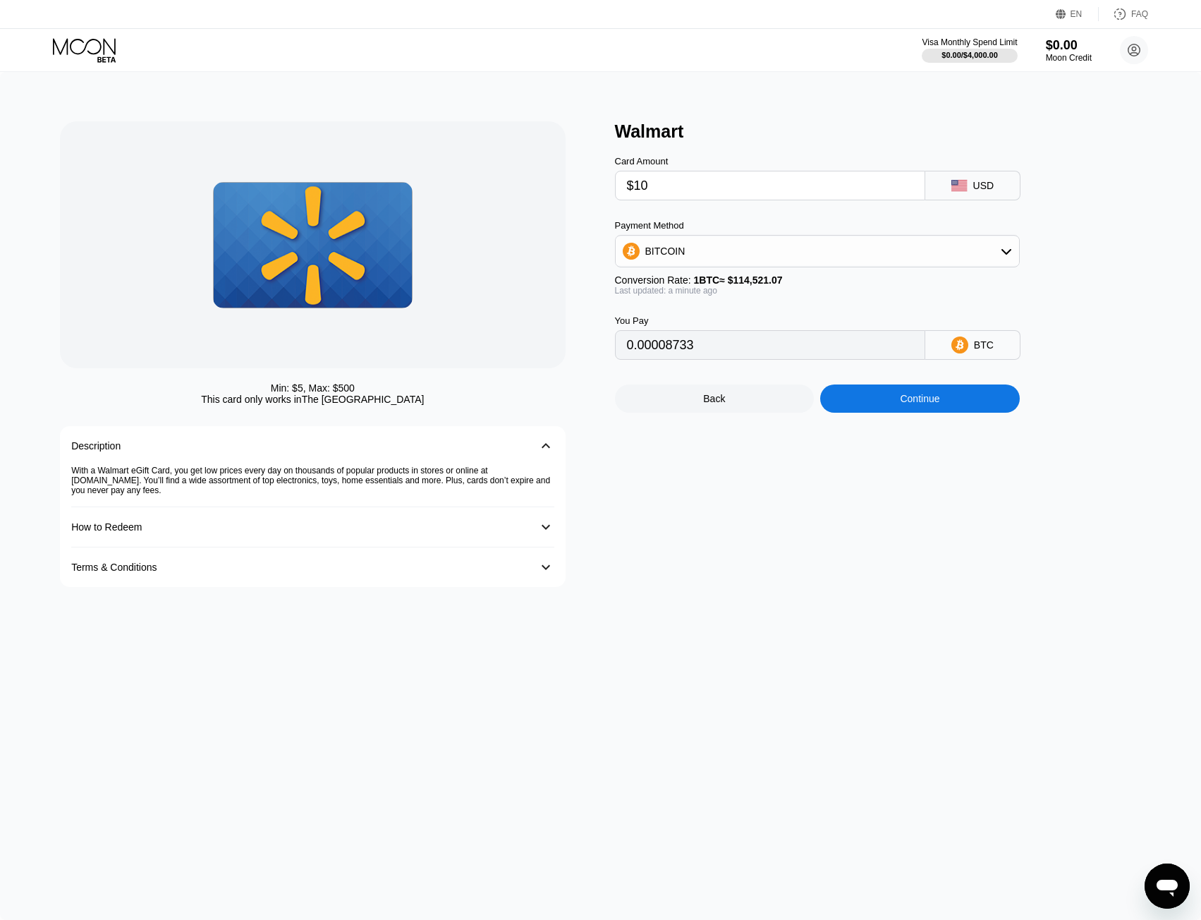
type input "$10"
click at [683, 353] on input "0.00008733" at bounding box center [770, 345] width 286 height 28
click at [722, 261] on div "BITCOIN" at bounding box center [817, 251] width 403 height 28
click at [704, 326] on span "USDT on TRON" at bounding box center [684, 320] width 71 height 11
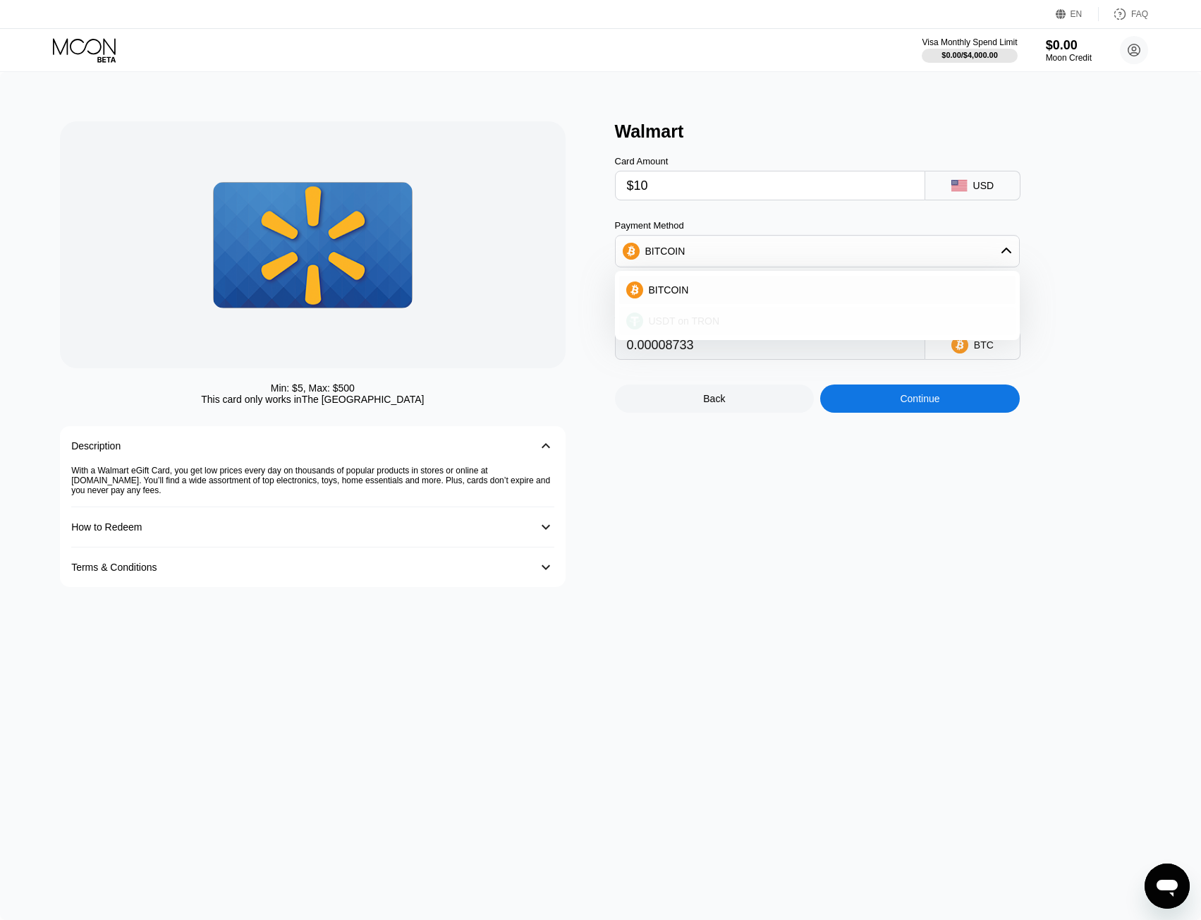
type input "10.10"
click at [133, 532] on div "How to Redeem" at bounding box center [106, 526] width 71 height 11
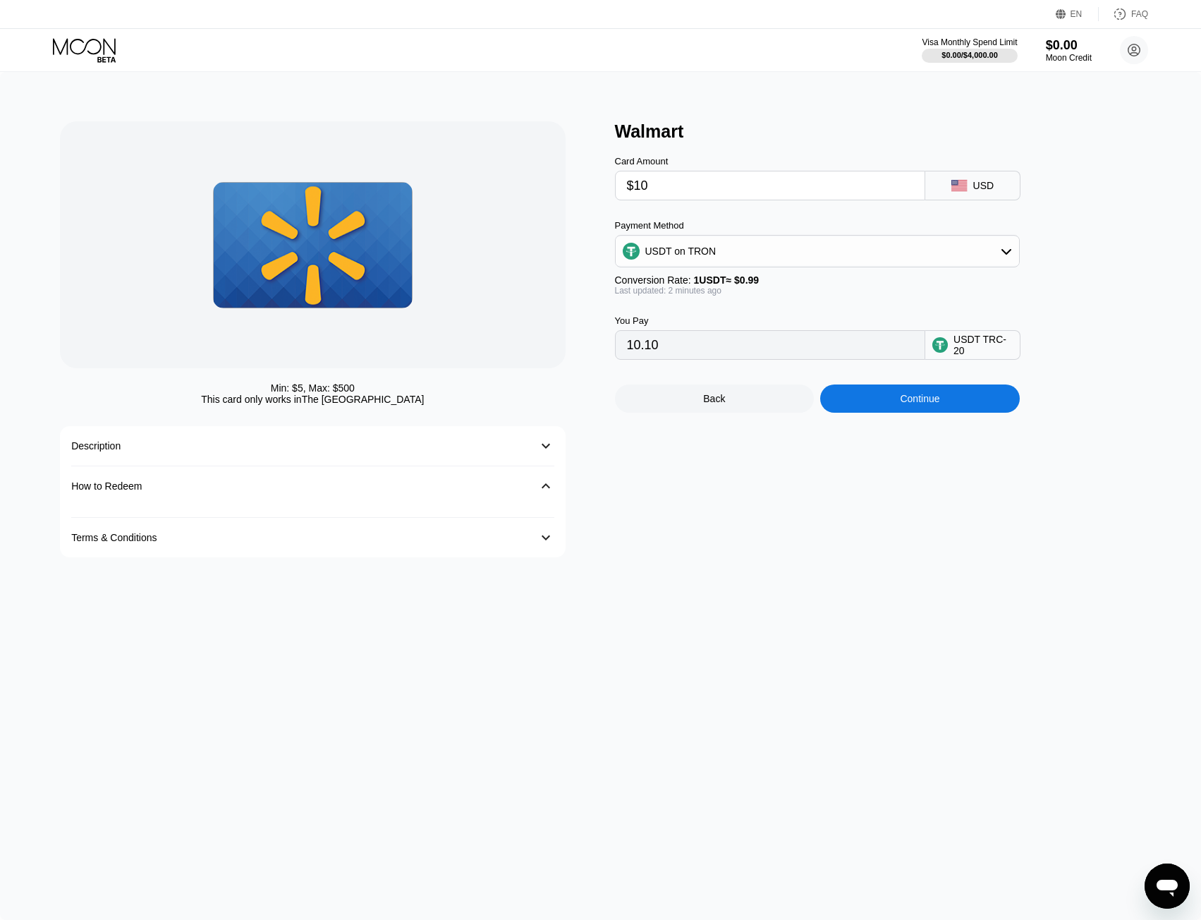
click at [157, 543] on div "Terms & Conditions" at bounding box center [113, 537] width 85 height 11
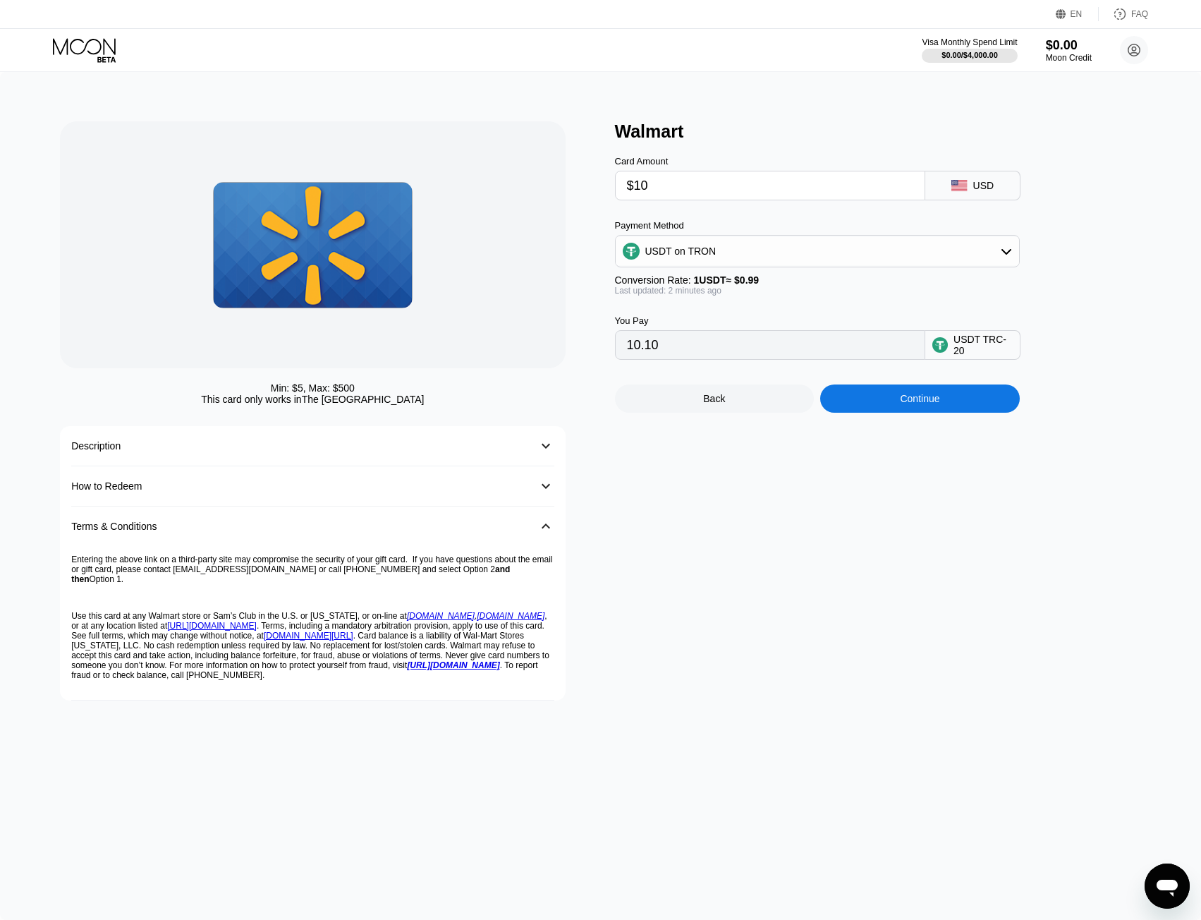
click at [74, 43] on icon at bounding box center [86, 50] width 66 height 25
